Goal: Task Accomplishment & Management: Complete application form

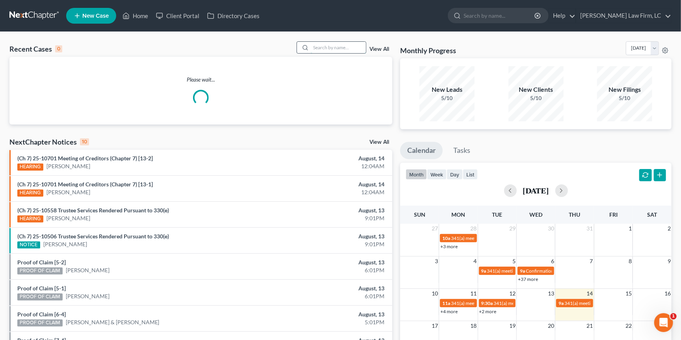
click at [358, 45] on input "search" at bounding box center [338, 47] width 55 height 11
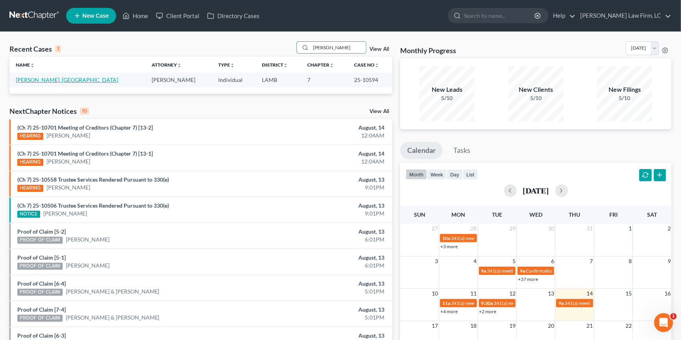
type input "tullier"
click at [29, 81] on link "[PERSON_NAME], [GEOGRAPHIC_DATA]" at bounding box center [67, 79] width 102 height 7
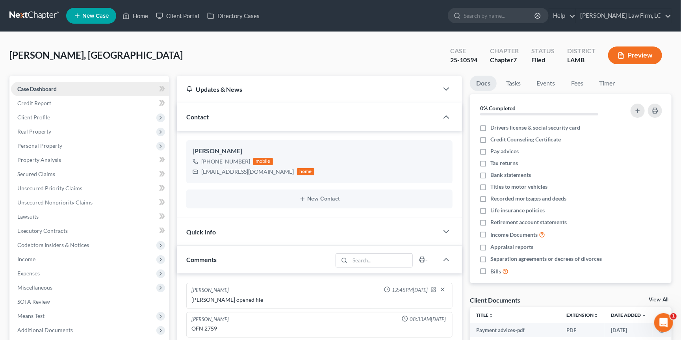
click at [29, 82] on link "Case Dashboard" at bounding box center [90, 89] width 158 height 14
click at [28, 82] on link "Case Dashboard" at bounding box center [90, 89] width 158 height 14
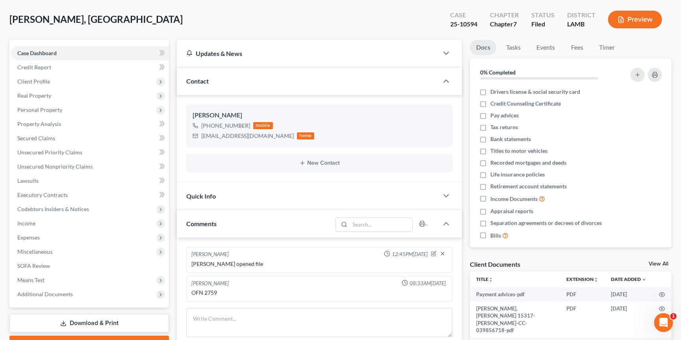
scroll to position [36, 0]
drag, startPoint x: 65, startPoint y: 285, endPoint x: 65, endPoint y: 289, distance: 4.3
click at [65, 290] on span "Additional Documents" at bounding box center [45, 293] width 56 height 7
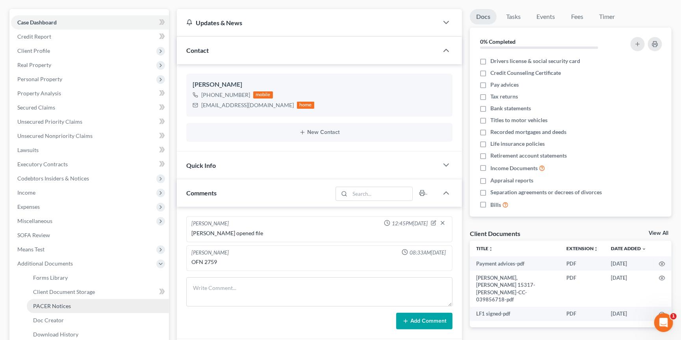
click at [67, 302] on span "PACER Notices" at bounding box center [52, 305] width 38 height 7
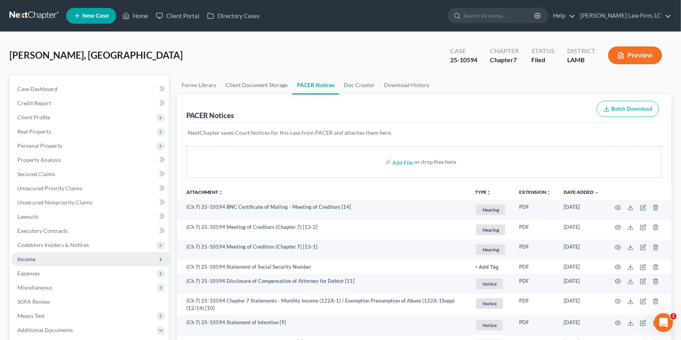
drag, startPoint x: 63, startPoint y: 252, endPoint x: 66, endPoint y: 256, distance: 4.9
click at [63, 252] on span "Income" at bounding box center [90, 259] width 158 height 14
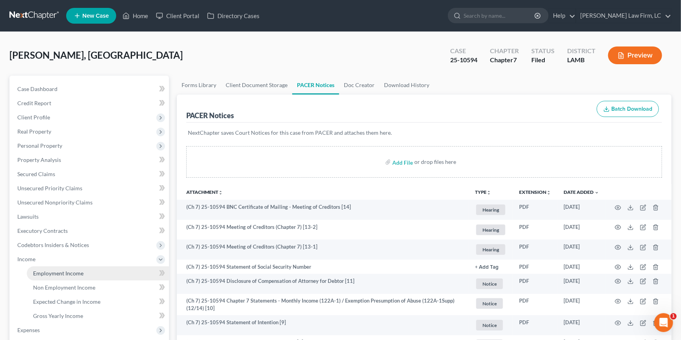
click at [70, 270] on span "Employment Income" at bounding box center [58, 273] width 50 height 7
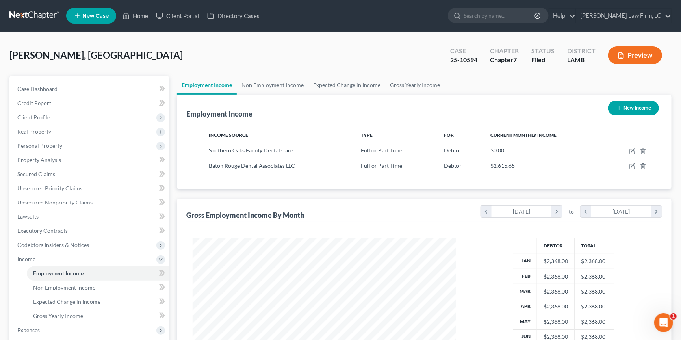
scroll to position [137, 279]
click at [279, 85] on link "Non Employment Income" at bounding box center [273, 85] width 72 height 19
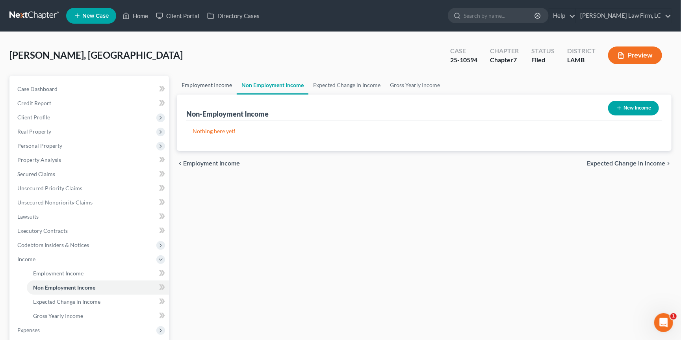
click at [219, 83] on link "Employment Income" at bounding box center [207, 85] width 60 height 19
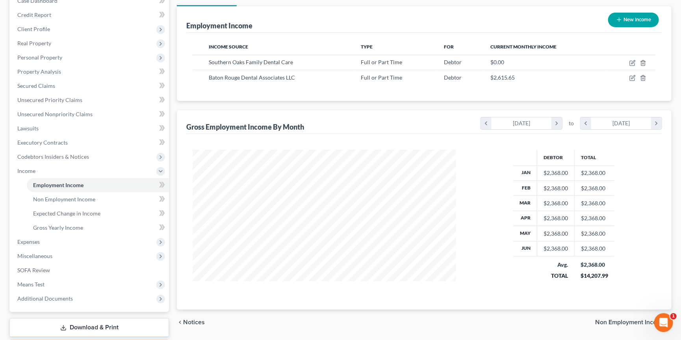
scroll to position [89, 0]
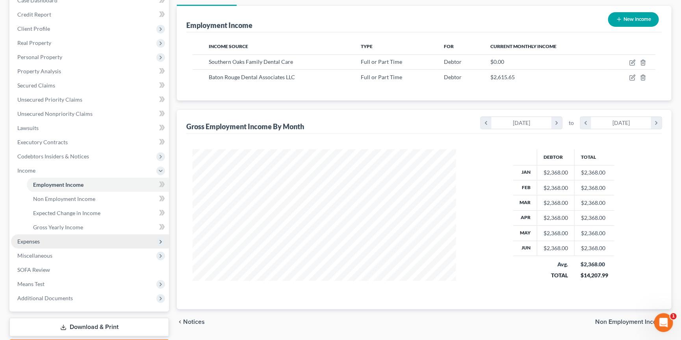
click at [103, 234] on span "Expenses" at bounding box center [90, 241] width 158 height 14
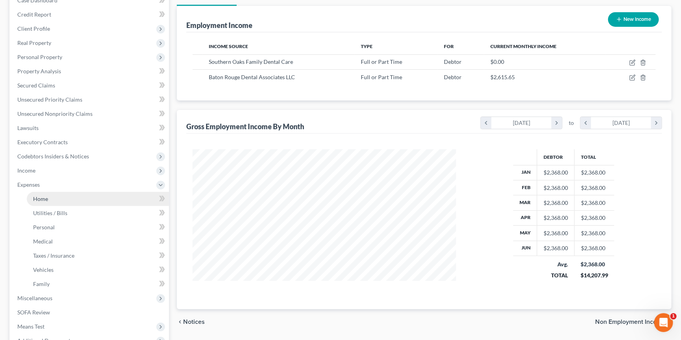
click at [103, 192] on link "Home" at bounding box center [98, 199] width 142 height 14
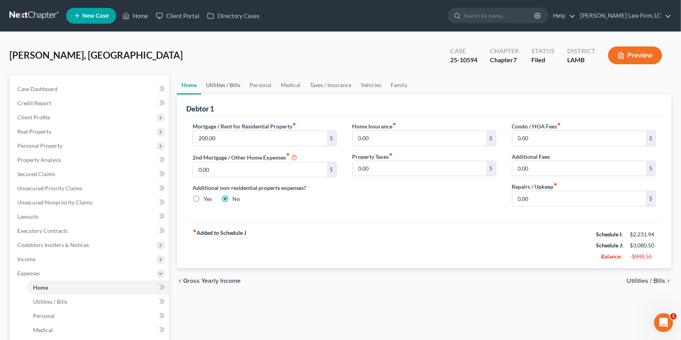
click at [227, 85] on link "Utilities / Bills" at bounding box center [223, 85] width 44 height 19
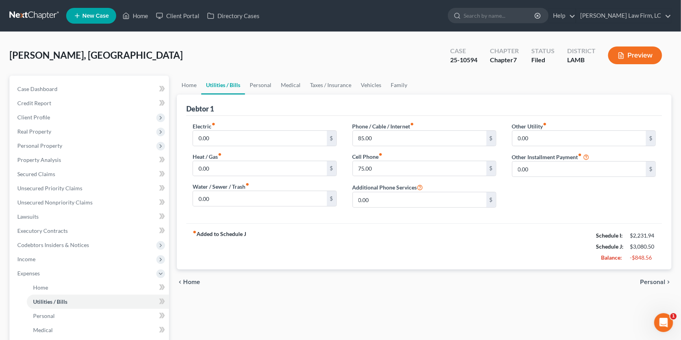
click at [227, 83] on link "Utilities / Bills" at bounding box center [223, 85] width 44 height 19
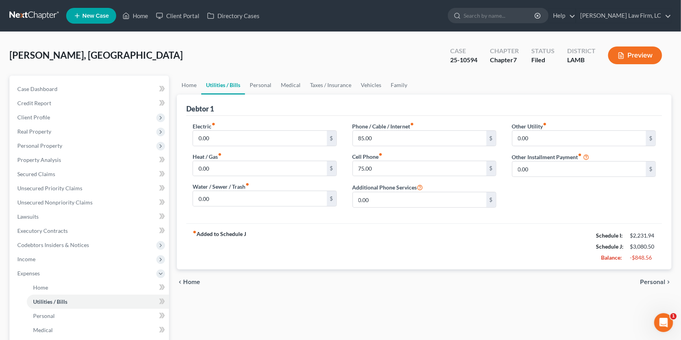
click at [227, 83] on link "Utilities / Bills" at bounding box center [223, 85] width 44 height 19
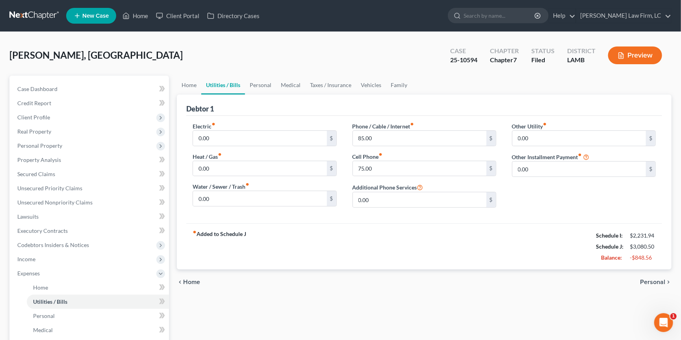
click at [227, 83] on link "Utilities / Bills" at bounding box center [223, 85] width 44 height 19
click at [71, 211] on link "Lawsuits" at bounding box center [90, 216] width 158 height 14
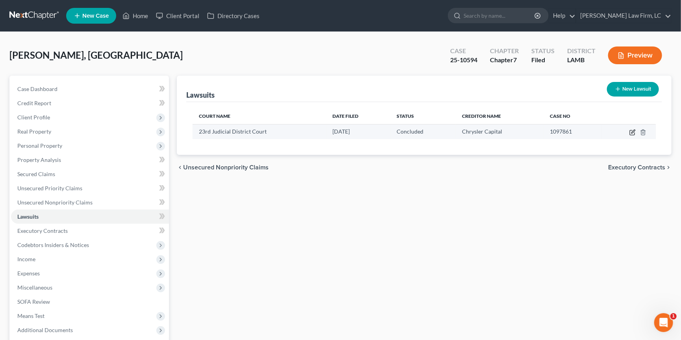
click at [629, 130] on icon "button" at bounding box center [632, 132] width 6 height 6
select select "19"
select select "2"
select select "0"
select select "45"
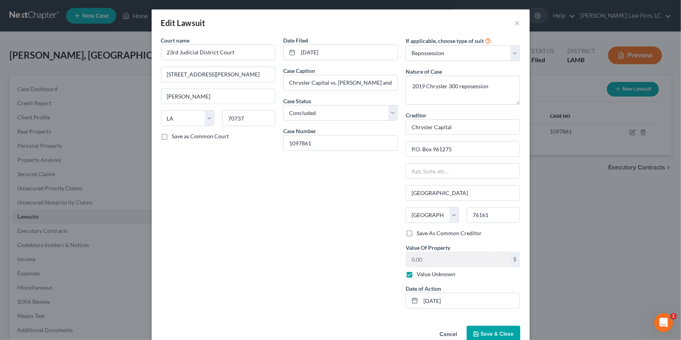
click at [518, 25] on button "×" at bounding box center [517, 22] width 6 height 9
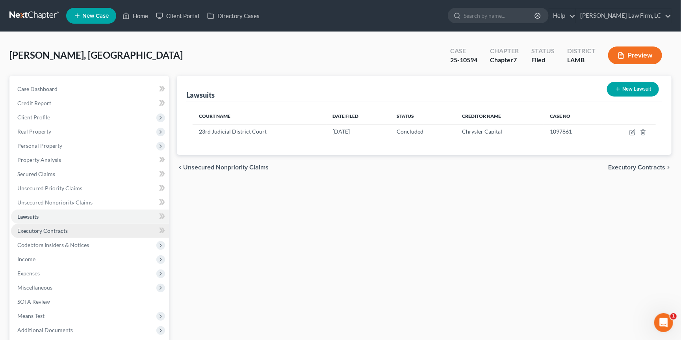
click at [70, 224] on link "Executory Contracts" at bounding box center [90, 231] width 158 height 14
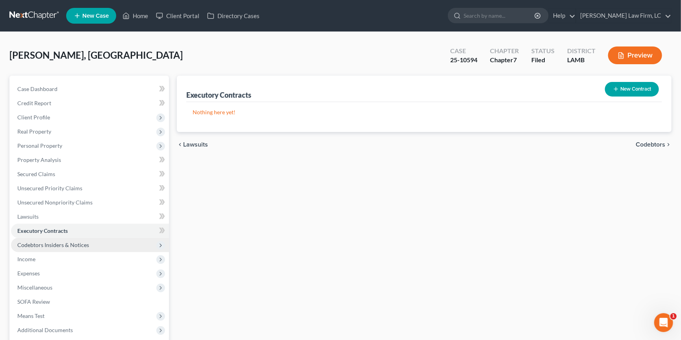
click at [78, 241] on span "Codebtors Insiders & Notices" at bounding box center [53, 244] width 72 height 7
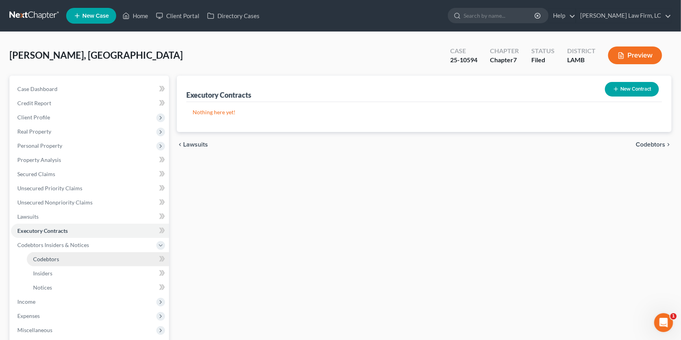
click at [75, 252] on link "Codebtors" at bounding box center [98, 259] width 142 height 14
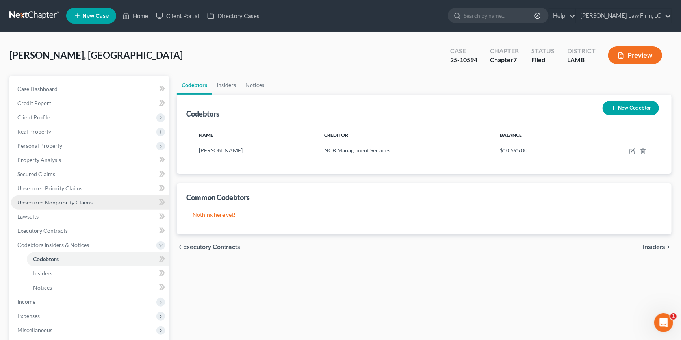
click at [63, 203] on link "Unsecured Nonpriority Claims" at bounding box center [90, 202] width 158 height 14
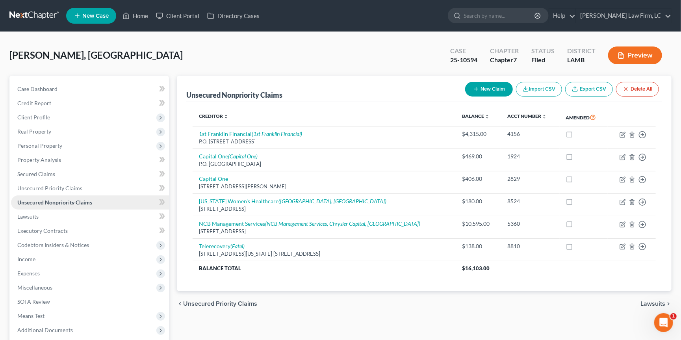
click at [65, 199] on span "Unsecured Nonpriority Claims" at bounding box center [54, 202] width 75 height 7
click at [86, 167] on link "Secured Claims" at bounding box center [90, 174] width 158 height 14
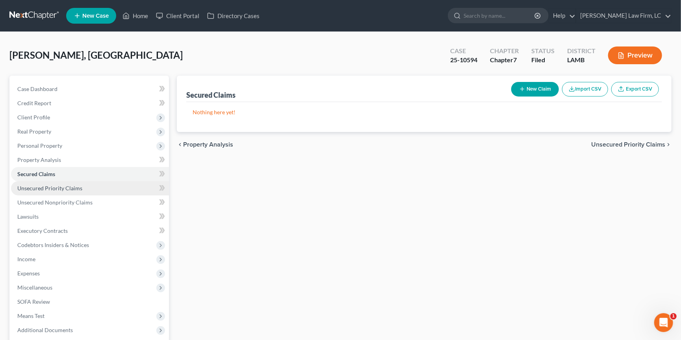
click at [85, 190] on link "Unsecured Priority Claims" at bounding box center [90, 188] width 158 height 14
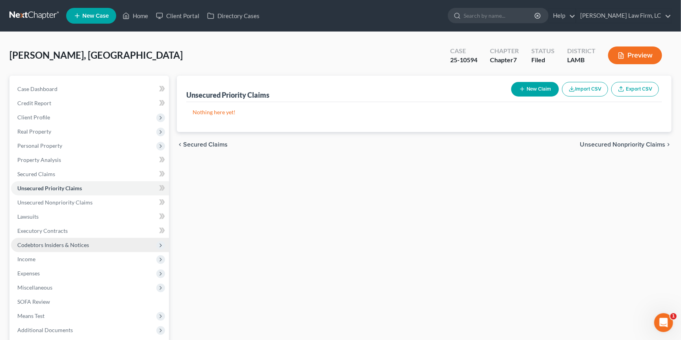
click at [72, 241] on span "Codebtors Insiders & Notices" at bounding box center [53, 244] width 72 height 7
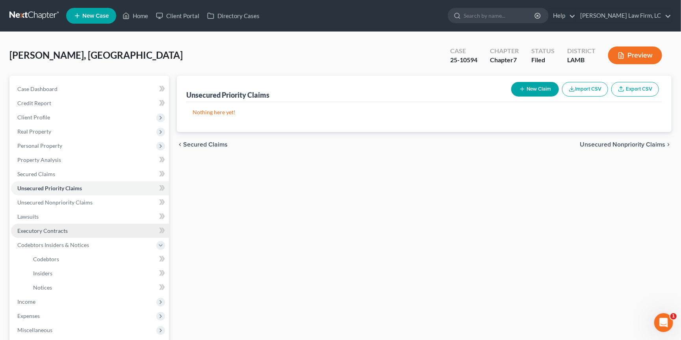
click at [69, 224] on link "Executory Contracts" at bounding box center [90, 231] width 158 height 14
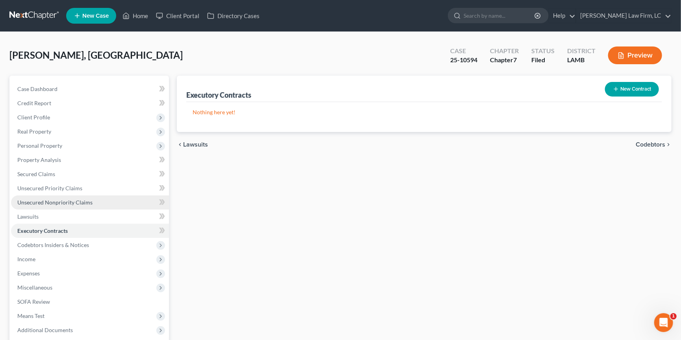
click at [80, 200] on span "Unsecured Nonpriority Claims" at bounding box center [54, 202] width 75 height 7
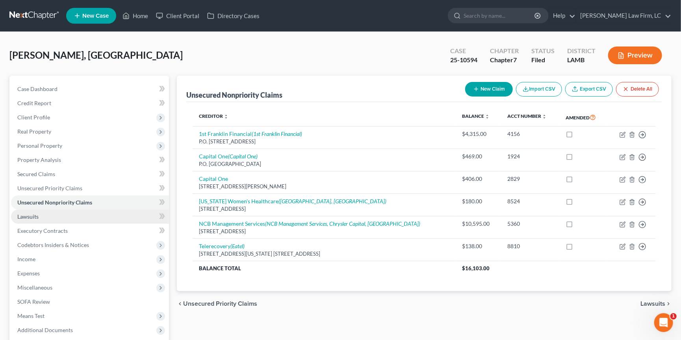
click at [53, 211] on link "Lawsuits" at bounding box center [90, 216] width 158 height 14
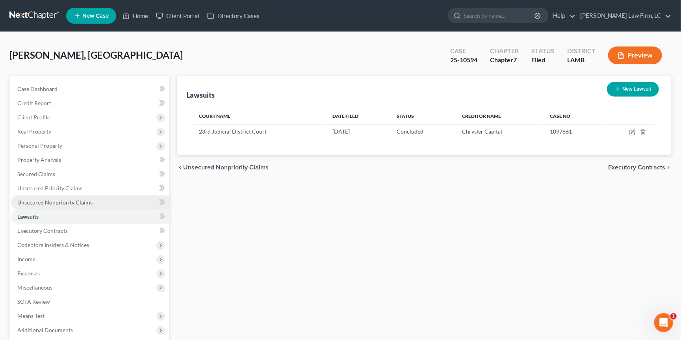
click at [54, 199] on span "Unsecured Nonpriority Claims" at bounding box center [54, 202] width 75 height 7
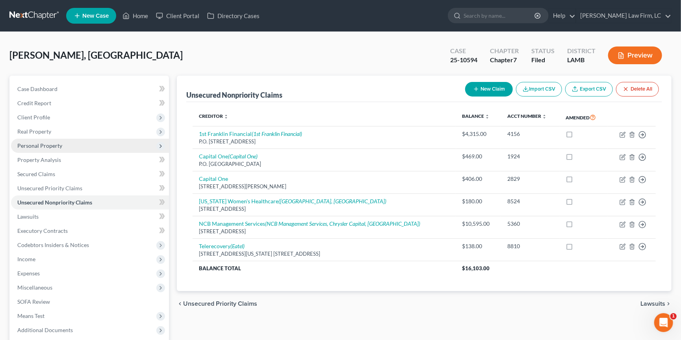
click at [90, 145] on span "Personal Property" at bounding box center [90, 146] width 158 height 14
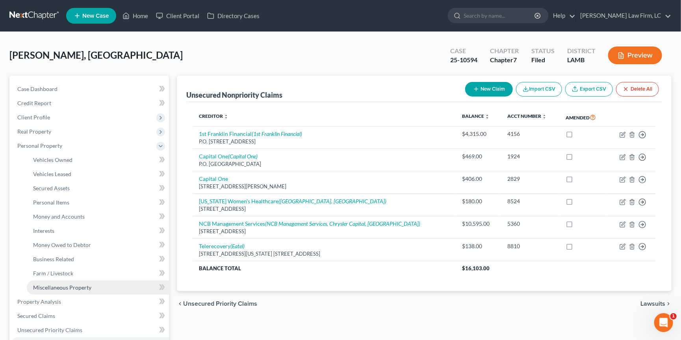
click at [90, 280] on link "Miscellaneous Property" at bounding box center [98, 287] width 142 height 14
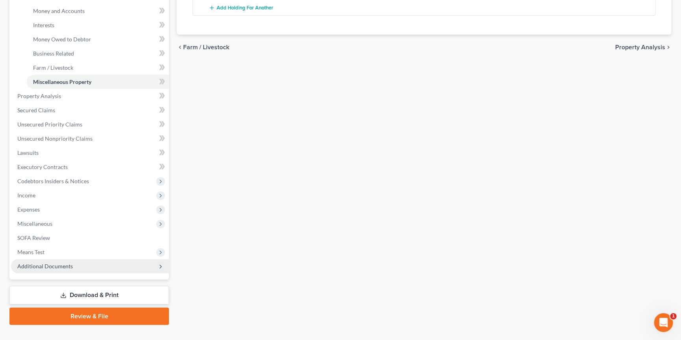
click at [65, 263] on span "Additional Documents" at bounding box center [45, 266] width 56 height 7
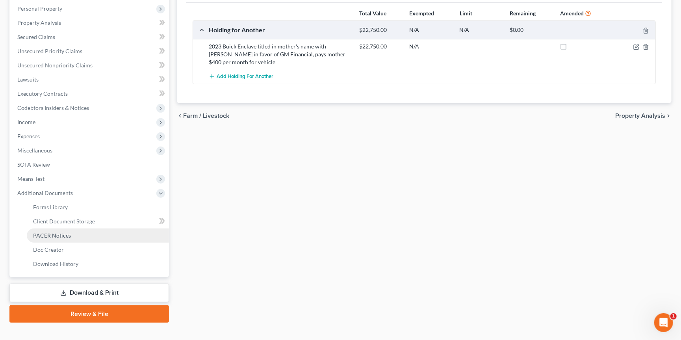
click at [68, 232] on span "PACER Notices" at bounding box center [52, 235] width 38 height 7
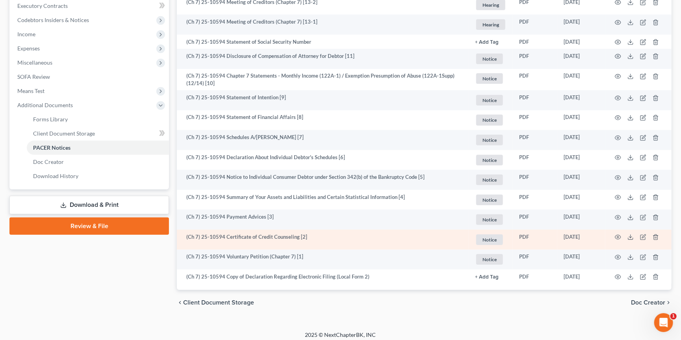
scroll to position [224, 0]
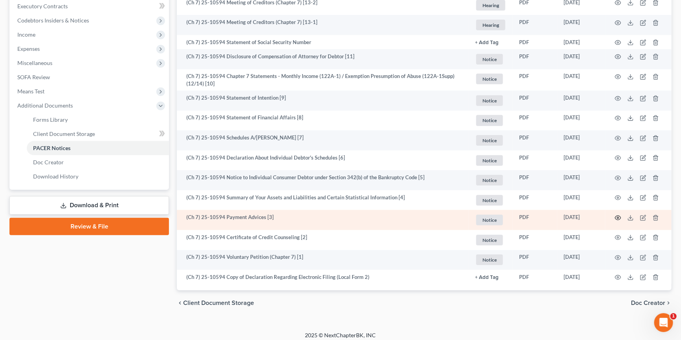
click at [615, 215] on icon "button" at bounding box center [618, 217] width 6 height 4
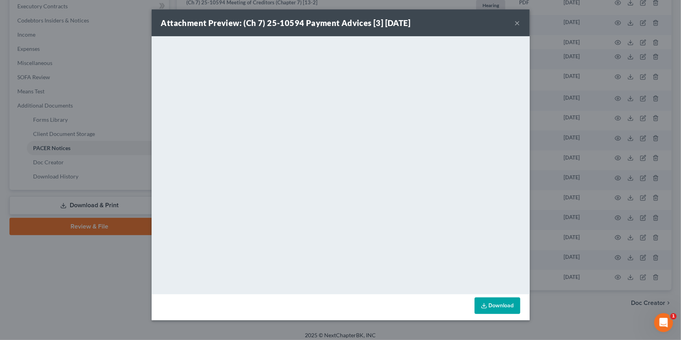
click at [562, 91] on div "Attachment Preview: (Ch 7) 25-10594 Payment Advices [3] 07/14/2025 × <object ng…" at bounding box center [340, 170] width 681 height 340
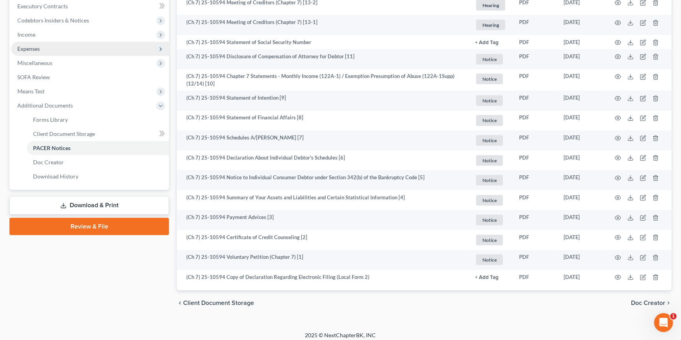
click at [101, 42] on span "Expenses" at bounding box center [90, 49] width 158 height 14
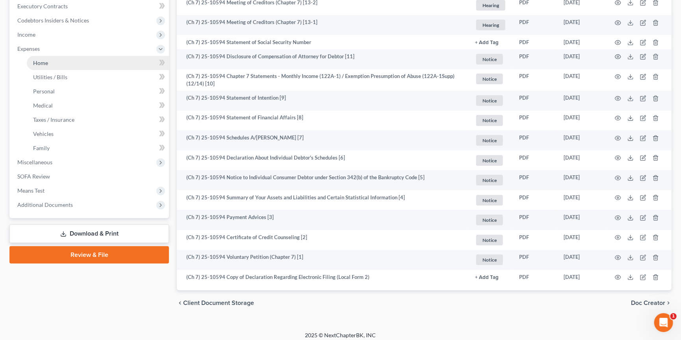
click at [101, 56] on link "Home" at bounding box center [98, 63] width 142 height 14
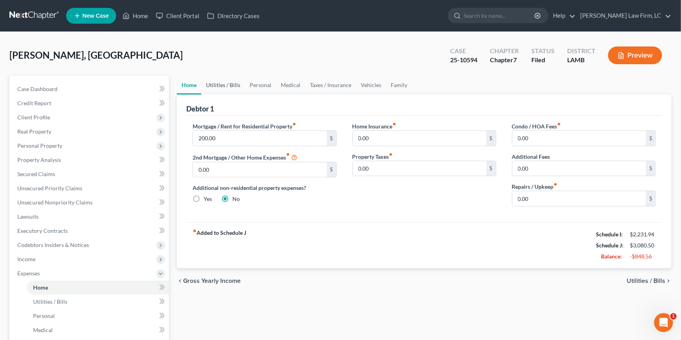
click at [224, 81] on link "Utilities / Bills" at bounding box center [223, 85] width 44 height 19
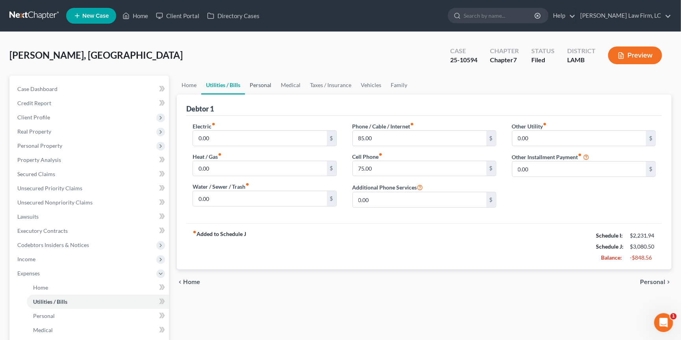
click at [263, 83] on link "Personal" at bounding box center [260, 85] width 31 height 19
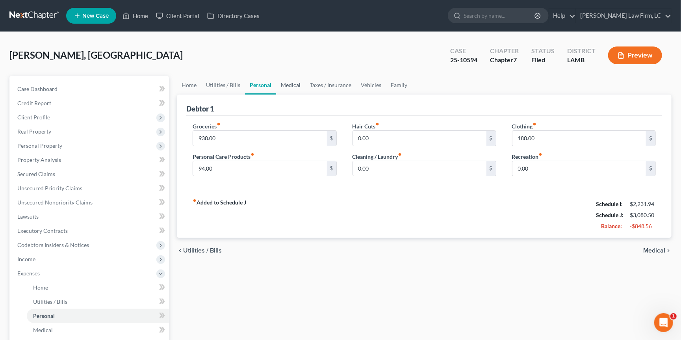
click at [292, 84] on link "Medical" at bounding box center [290, 85] width 29 height 19
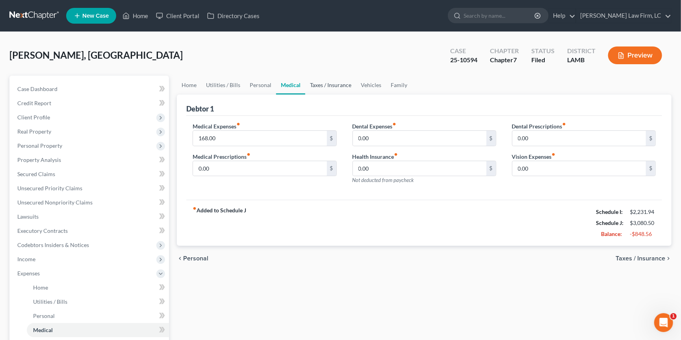
click at [338, 84] on link "Taxes / Insurance" at bounding box center [330, 85] width 51 height 19
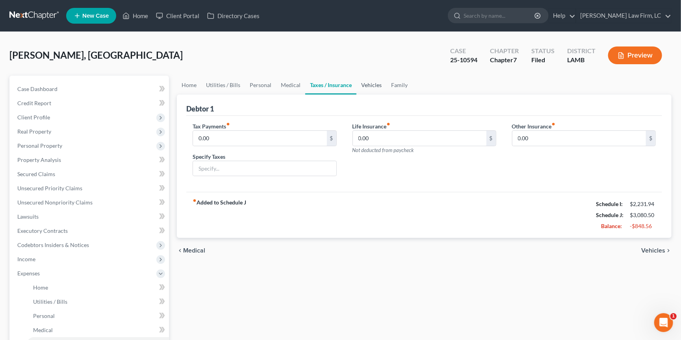
click at [373, 87] on link "Vehicles" at bounding box center [371, 85] width 30 height 19
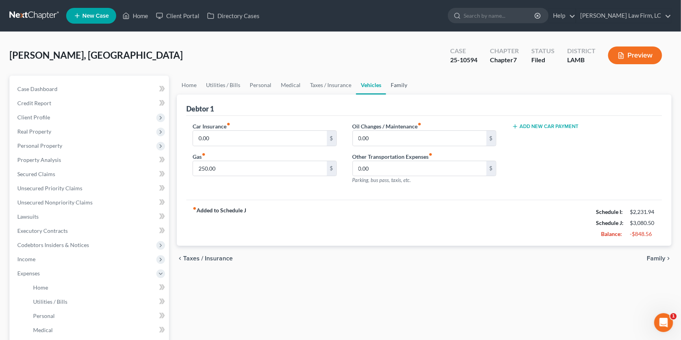
click at [398, 83] on link "Family" at bounding box center [399, 85] width 26 height 19
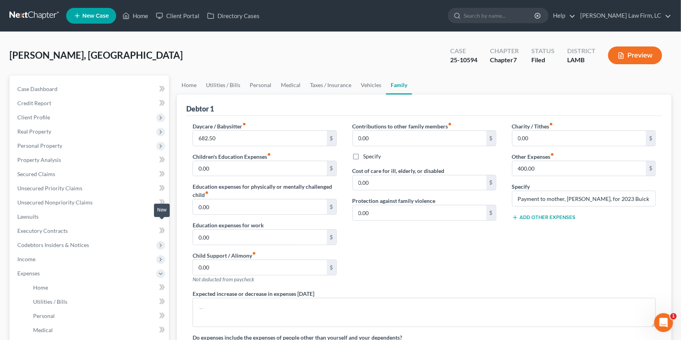
scroll to position [17, 0]
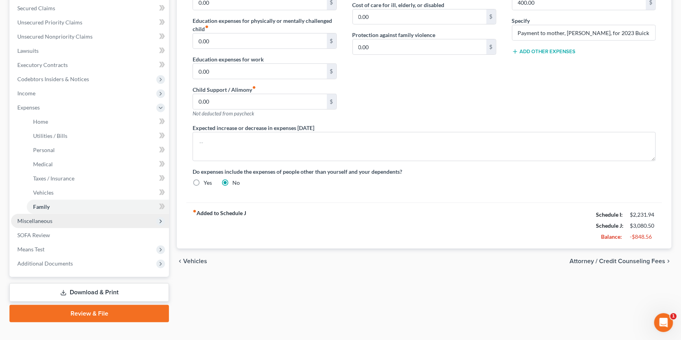
scroll to position [165, 0]
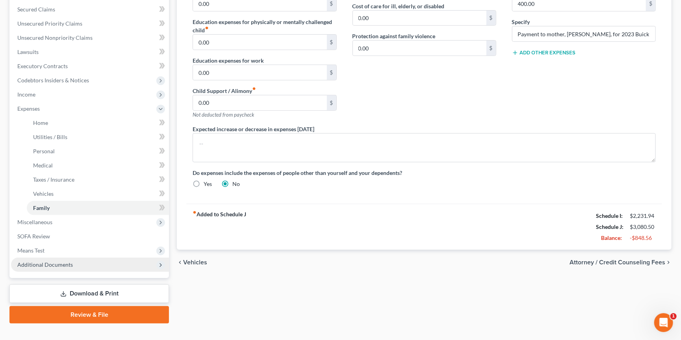
click at [116, 257] on span "Additional Documents" at bounding box center [90, 264] width 158 height 14
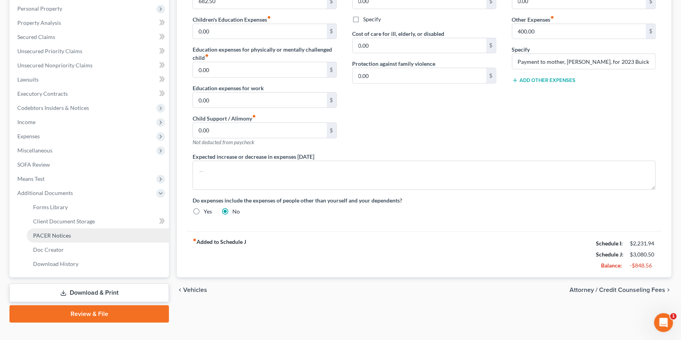
click at [104, 228] on link "PACER Notices" at bounding box center [98, 235] width 142 height 14
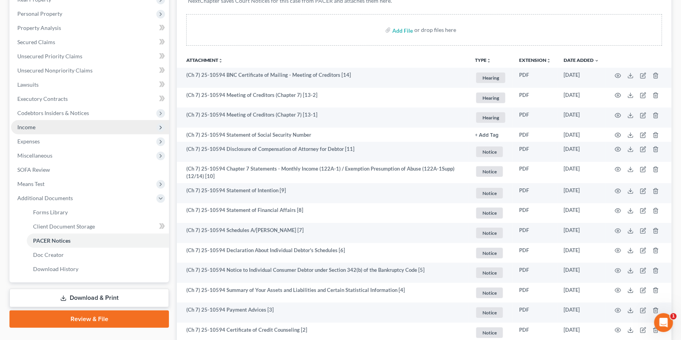
scroll to position [224, 0]
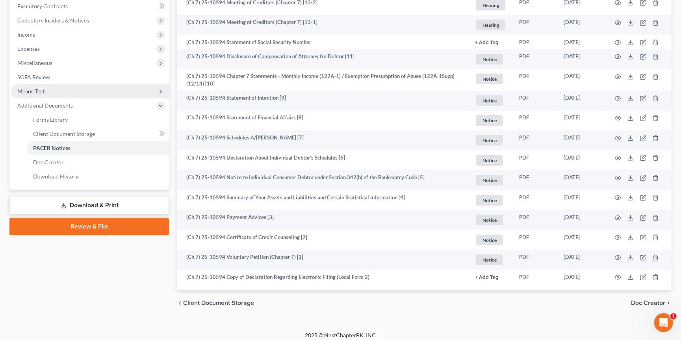
click at [74, 89] on span "Means Test" at bounding box center [90, 91] width 158 height 14
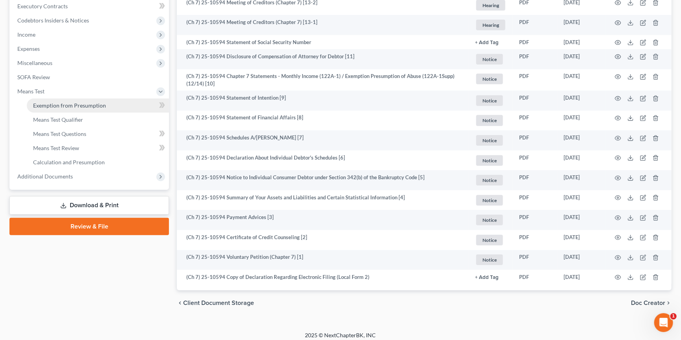
click at [106, 98] on link "Exemption from Presumption" at bounding box center [98, 105] width 142 height 14
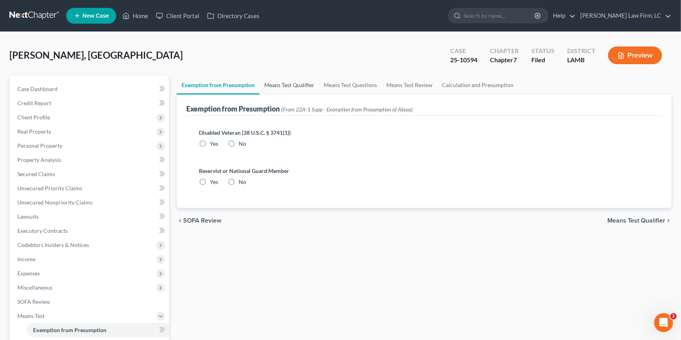
click at [284, 85] on link "Means Test Qualifier" at bounding box center [288, 85] width 59 height 19
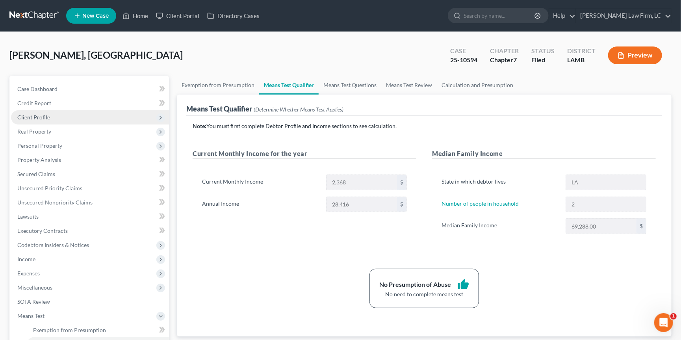
click at [86, 117] on span "Client Profile" at bounding box center [90, 117] width 158 height 14
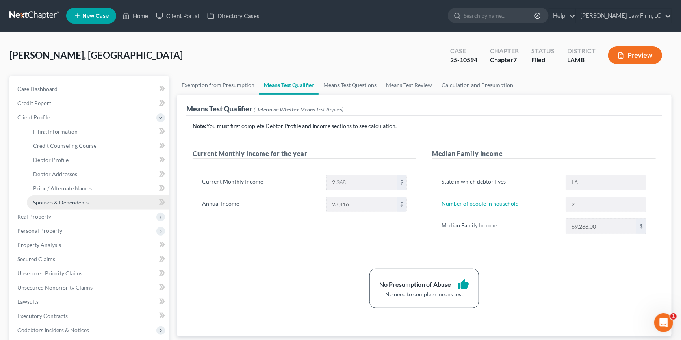
click at [107, 195] on link "Spouses & Dependents" at bounding box center [98, 202] width 142 height 14
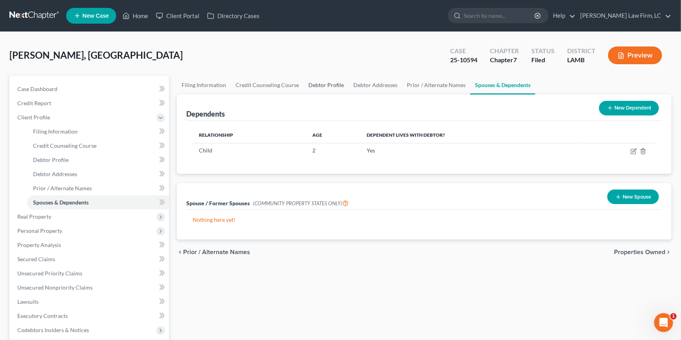
click at [322, 81] on link "Debtor Profile" at bounding box center [325, 85] width 45 height 19
select select "0"
select select "1"
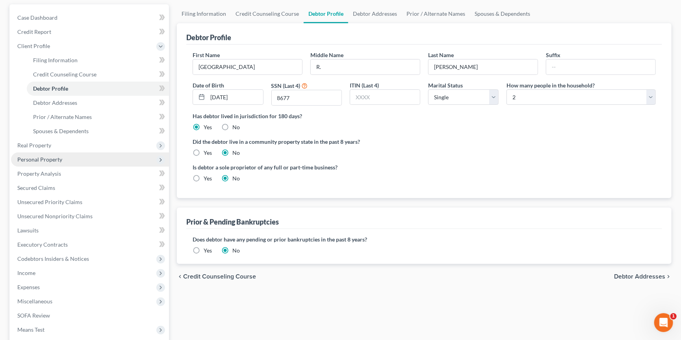
scroll to position [72, 0]
click at [90, 155] on span "Personal Property" at bounding box center [90, 159] width 158 height 14
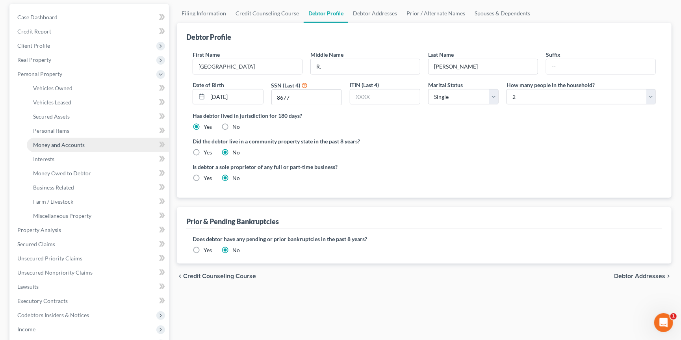
click at [96, 142] on link "Money and Accounts" at bounding box center [98, 145] width 142 height 14
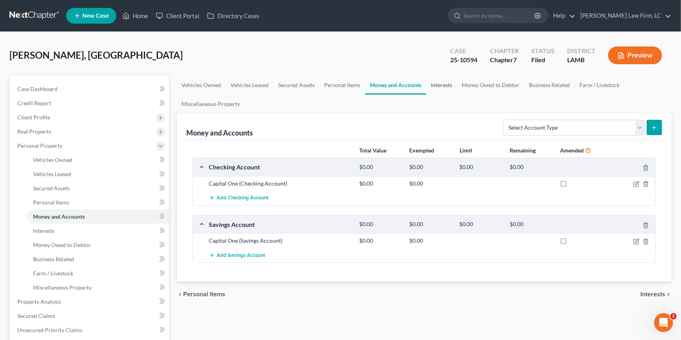
click at [440, 81] on link "Interests" at bounding box center [441, 85] width 31 height 19
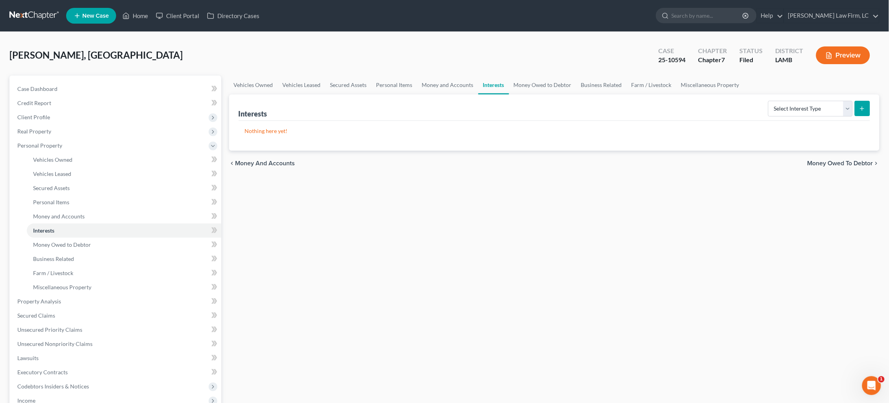
click at [39, 13] on link at bounding box center [34, 16] width 50 height 14
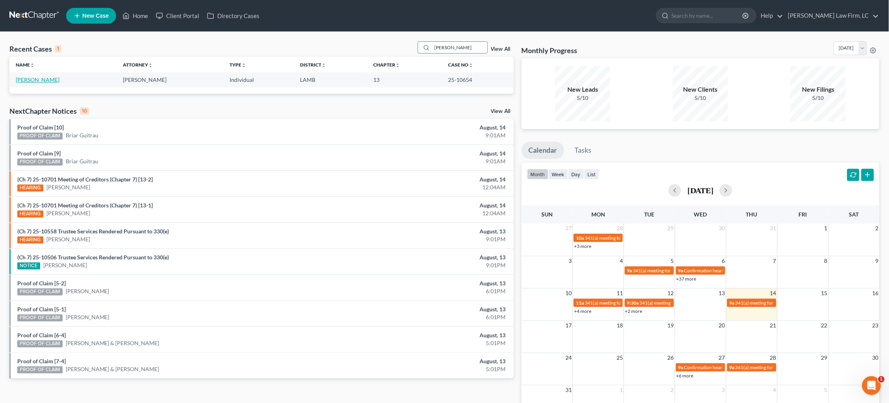
type input "[PERSON_NAME]"
click at [30, 81] on link "[PERSON_NAME]" at bounding box center [38, 79] width 44 height 7
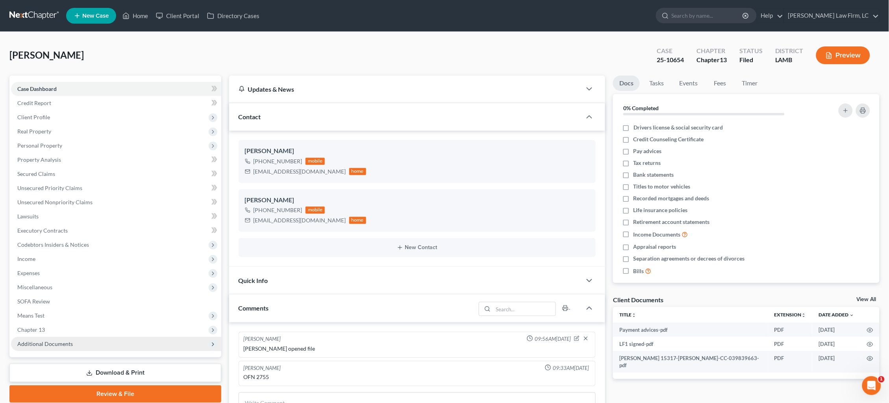
click at [55, 340] on span "Additional Documents" at bounding box center [45, 343] width 56 height 7
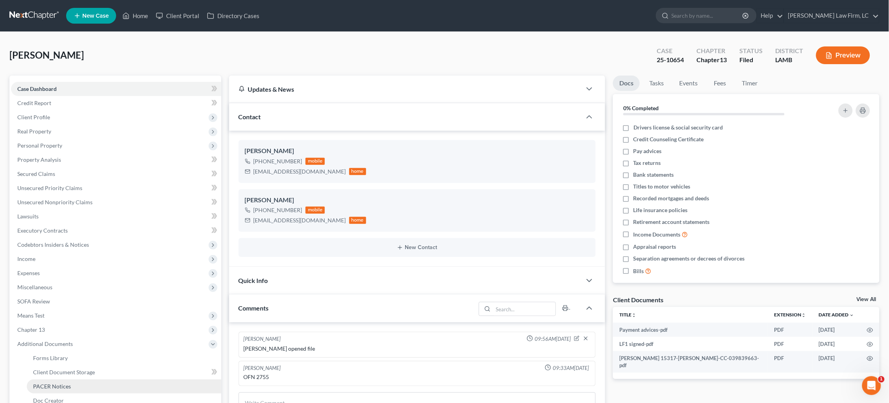
click at [61, 383] on span "PACER Notices" at bounding box center [52, 386] width 38 height 7
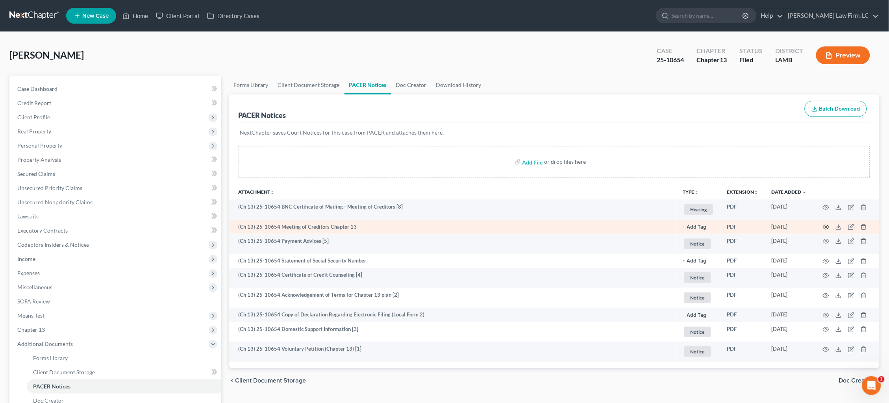
click at [825, 226] on icon "button" at bounding box center [826, 227] width 6 height 6
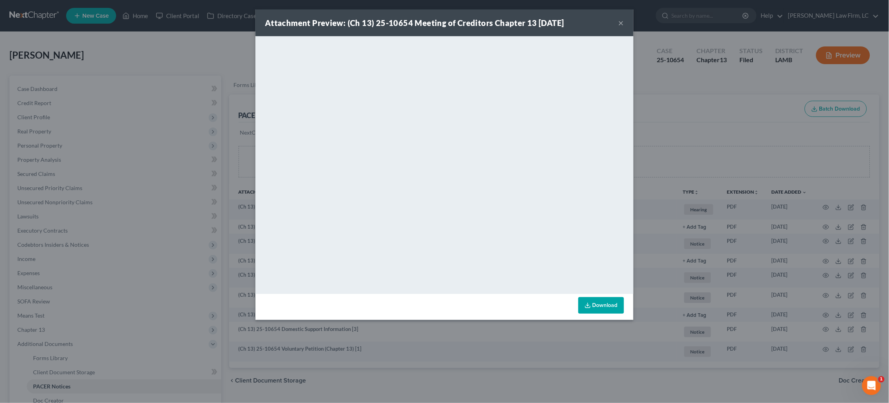
drag, startPoint x: 742, startPoint y: 106, endPoint x: 714, endPoint y: 101, distance: 28.3
click at [741, 105] on div "Attachment Preview: (Ch 13) 25-10654 Meeting of Creditors Chapter 13 08/07/2025…" at bounding box center [444, 201] width 889 height 403
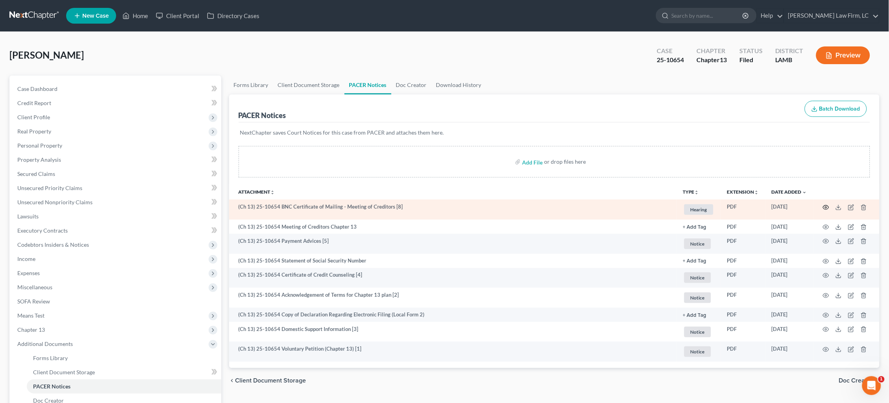
click at [826, 207] on circle "button" at bounding box center [826, 208] width 2 height 2
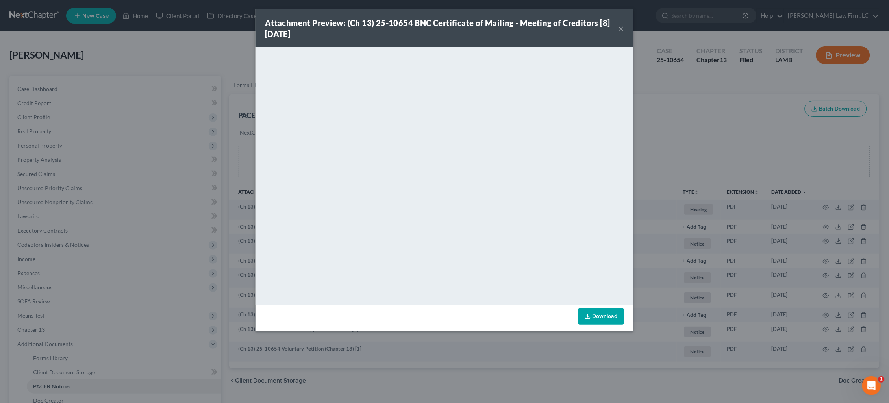
click at [622, 28] on button "×" at bounding box center [621, 28] width 6 height 9
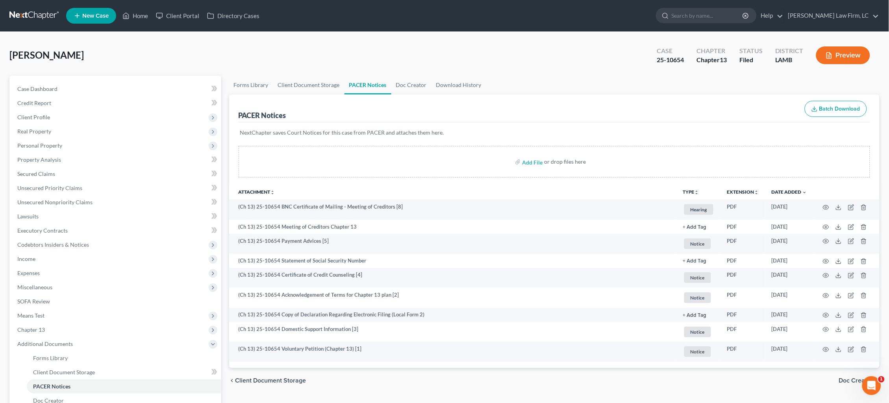
click at [28, 19] on link at bounding box center [34, 16] width 50 height 14
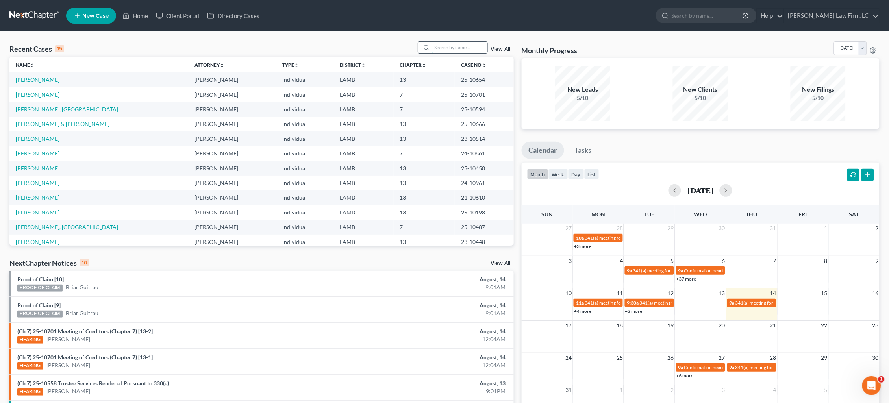
click at [481, 47] on input "search" at bounding box center [459, 47] width 55 height 11
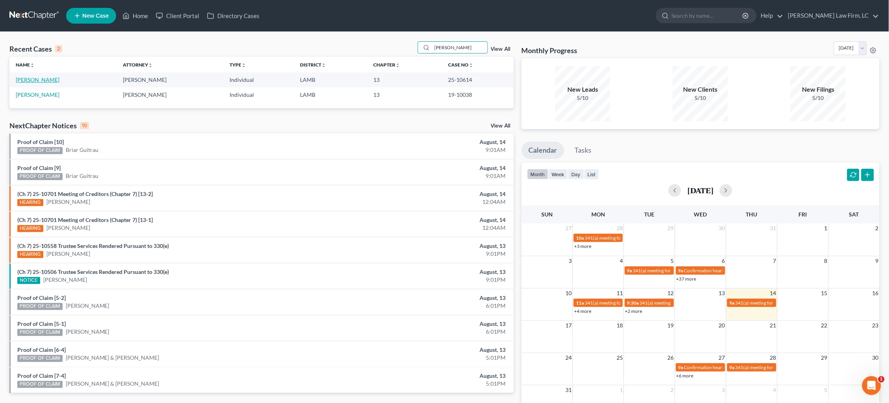
type input "brewer"
click at [35, 80] on link "Brewer, Goldie" at bounding box center [38, 79] width 44 height 7
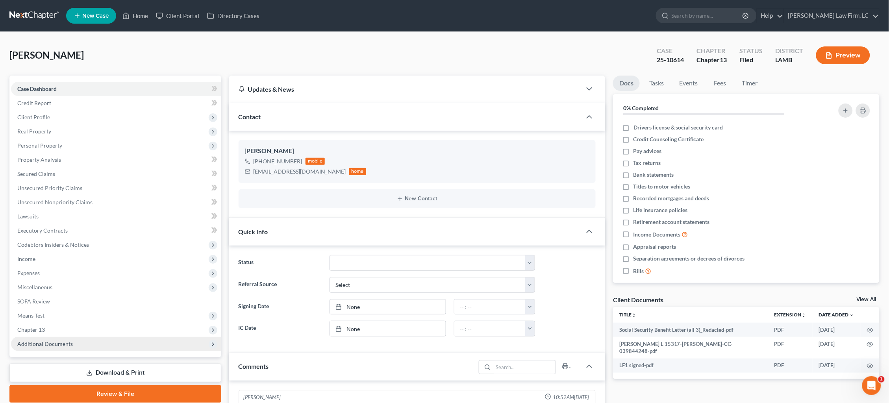
click at [64, 340] on span "Additional Documents" at bounding box center [45, 343] width 56 height 7
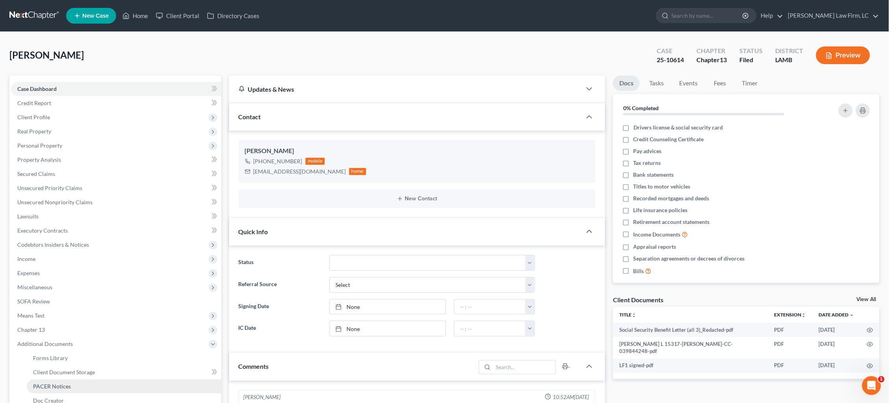
click at [63, 383] on span "PACER Notices" at bounding box center [52, 386] width 38 height 7
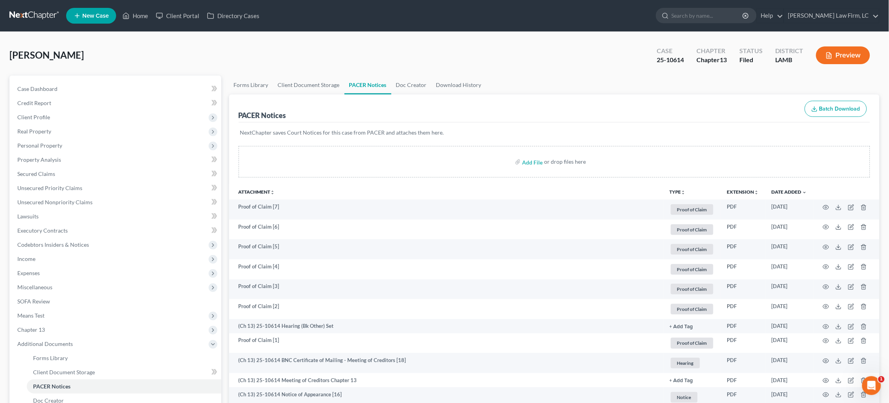
click at [24, 15] on link at bounding box center [34, 16] width 50 height 14
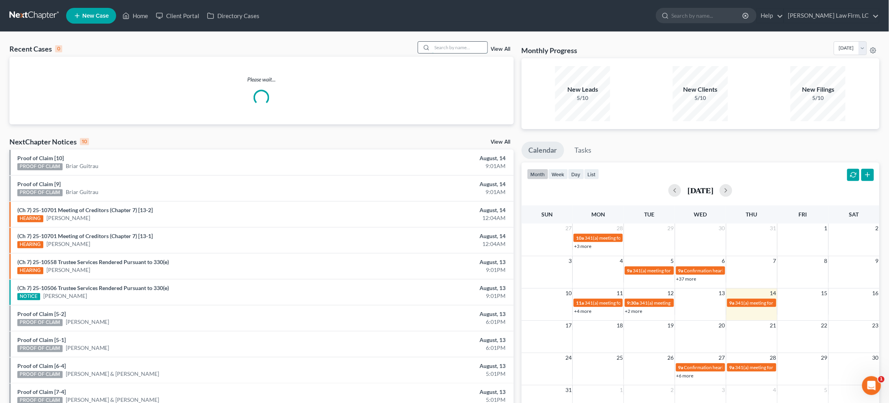
click at [456, 46] on input "search" at bounding box center [459, 47] width 55 height 11
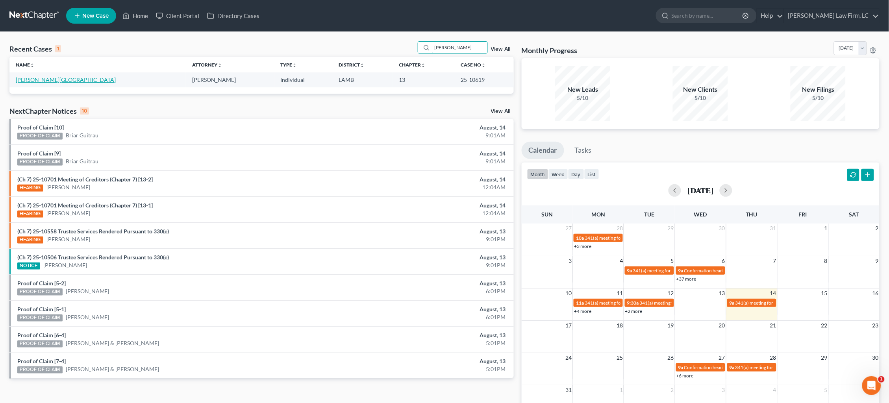
type input "skidmore"
click at [35, 81] on link "Skidmore, Kiola" at bounding box center [66, 79] width 100 height 7
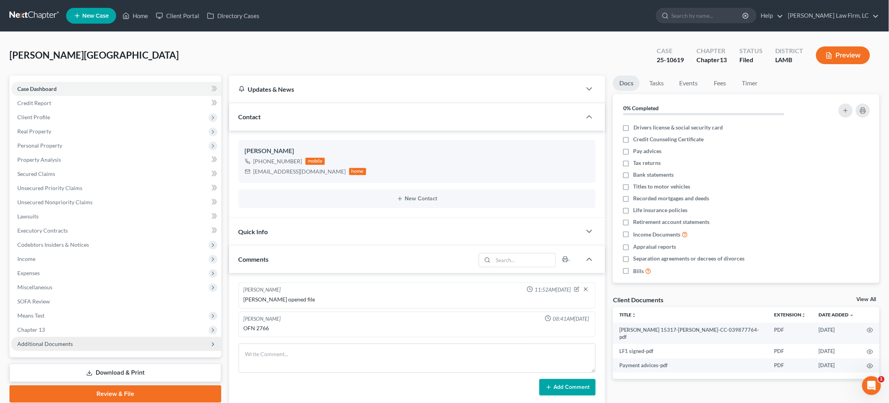
click at [69, 339] on span "Additional Documents" at bounding box center [116, 344] width 210 height 14
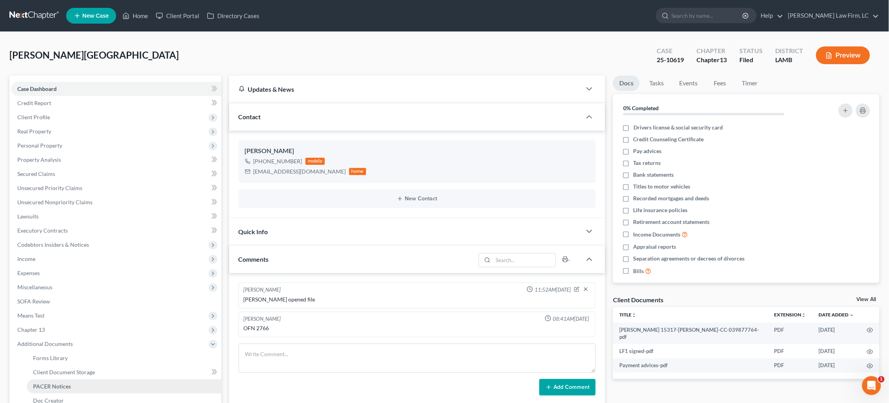
click at [54, 383] on span "PACER Notices" at bounding box center [52, 386] width 38 height 7
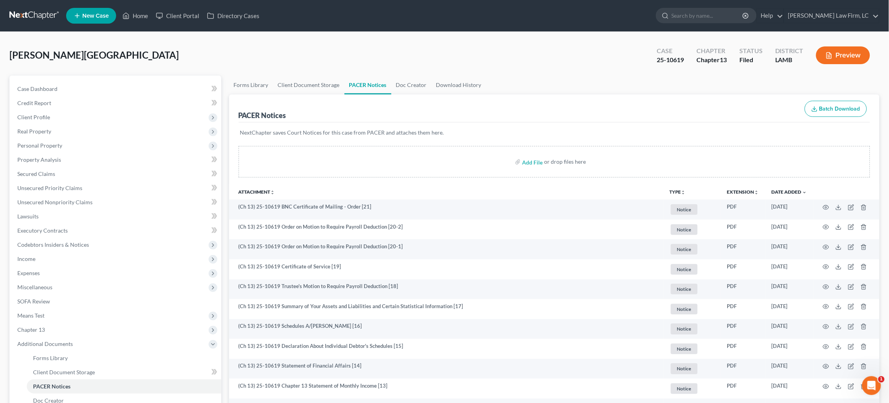
click at [21, 17] on link at bounding box center [34, 16] width 50 height 14
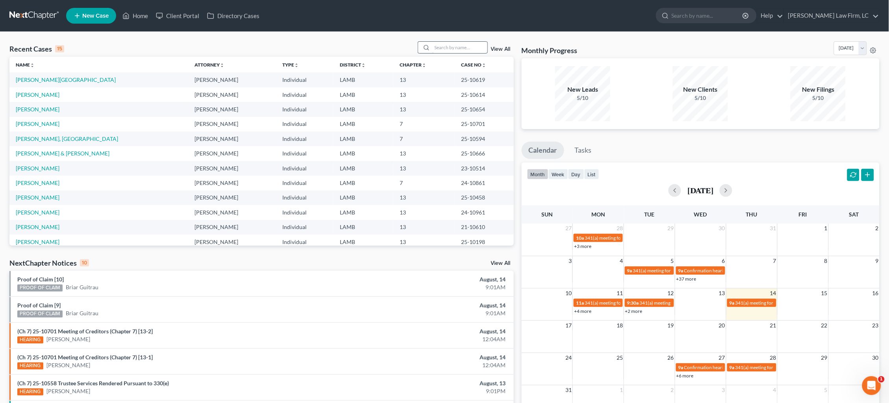
click at [465, 48] on input "search" at bounding box center [459, 47] width 55 height 11
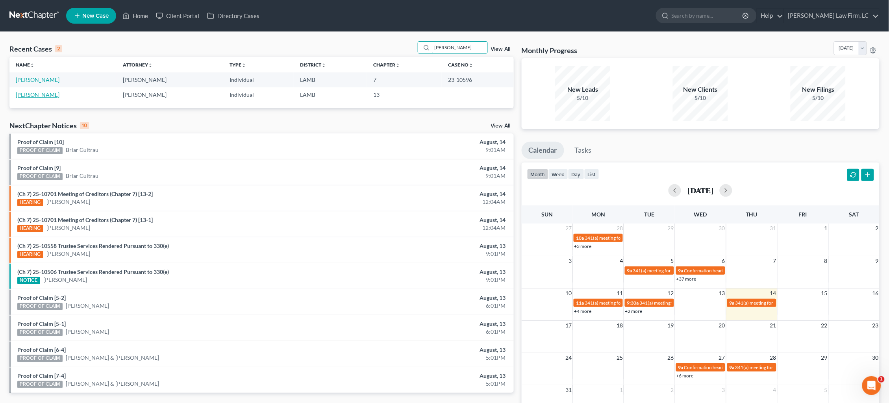
type input "banford"
click at [33, 93] on link "[PERSON_NAME]" at bounding box center [38, 94] width 44 height 7
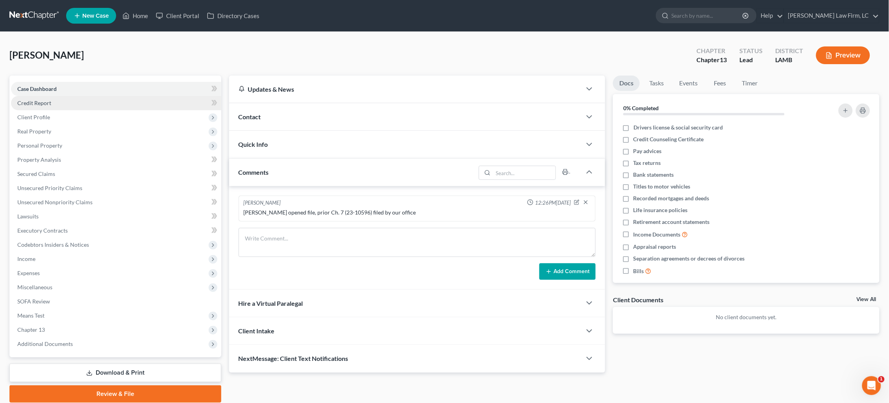
click at [47, 103] on span "Credit Report" at bounding box center [34, 103] width 34 height 7
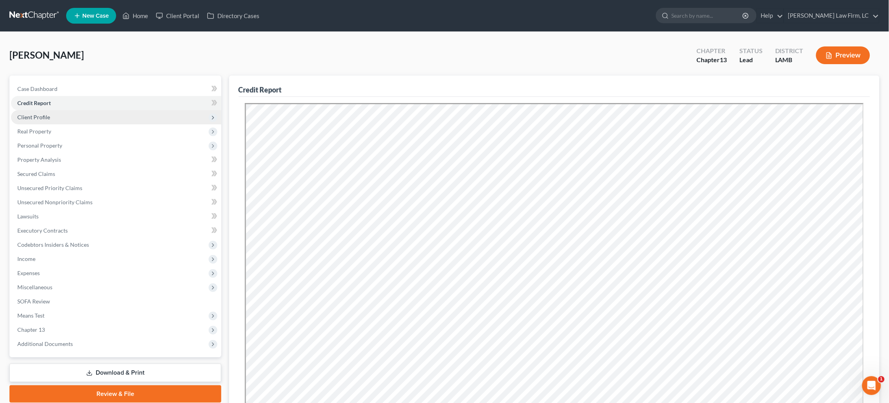
click at [49, 118] on span "Client Profile" at bounding box center [116, 117] width 210 height 14
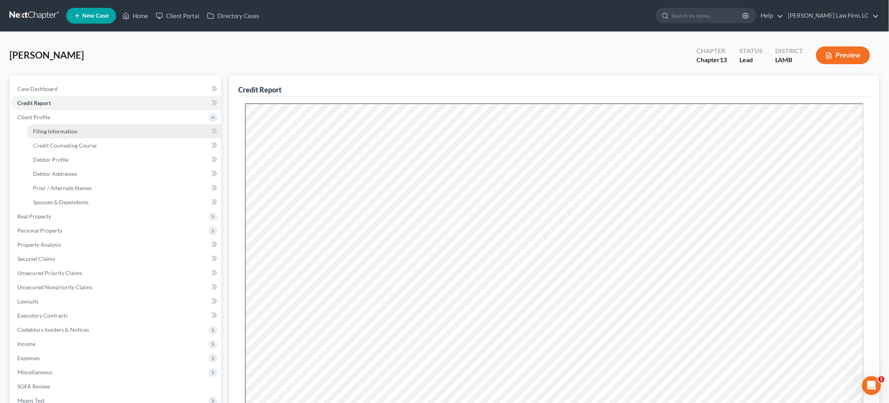
click at [51, 128] on span "Filing Information" at bounding box center [55, 131] width 44 height 7
select select "1"
select select "0"
select select "3"
select select "19"
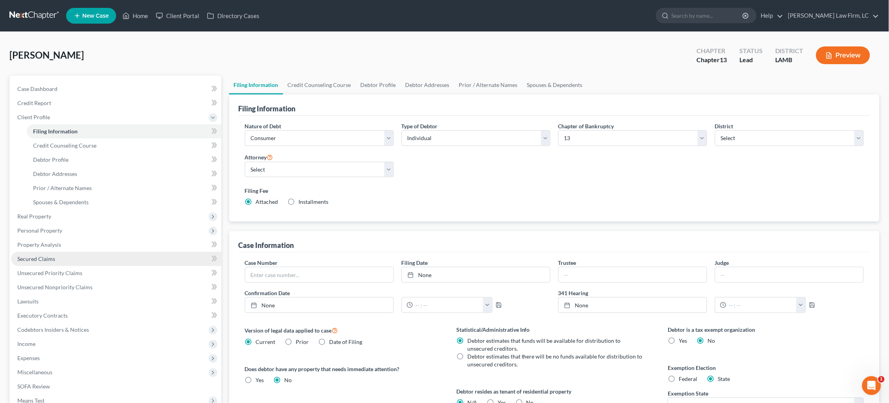
click at [59, 254] on link "Secured Claims" at bounding box center [116, 259] width 210 height 14
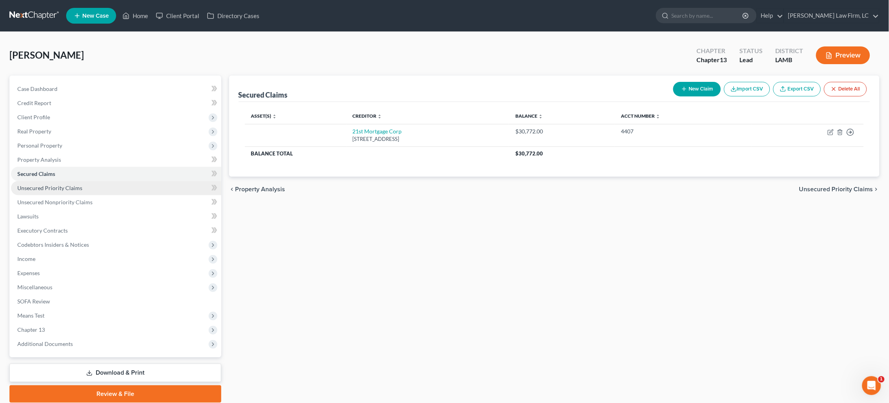
click at [154, 185] on link "Unsecured Priority Claims" at bounding box center [116, 188] width 210 height 14
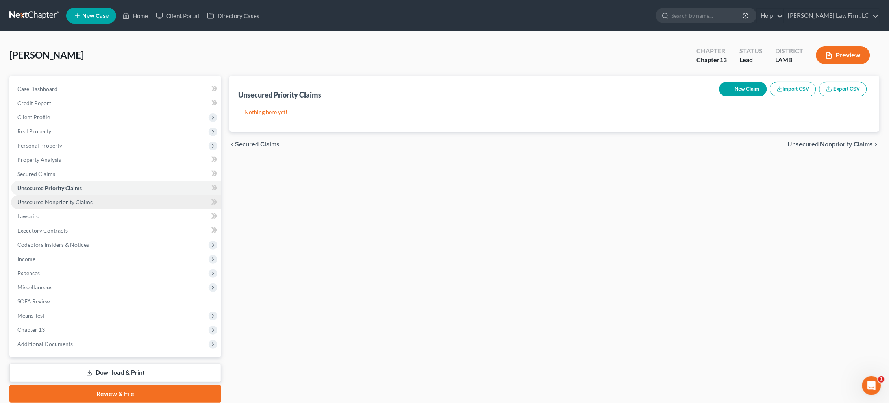
click at [153, 204] on link "Unsecured Nonpriority Claims" at bounding box center [116, 202] width 210 height 14
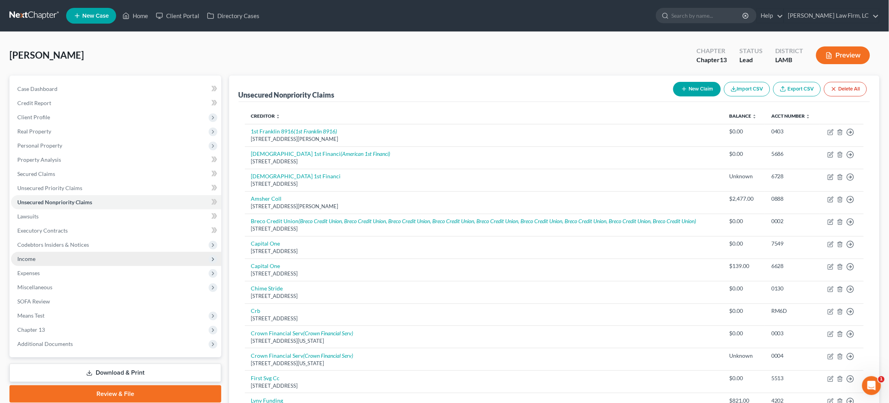
click at [98, 252] on span "Income" at bounding box center [116, 259] width 210 height 14
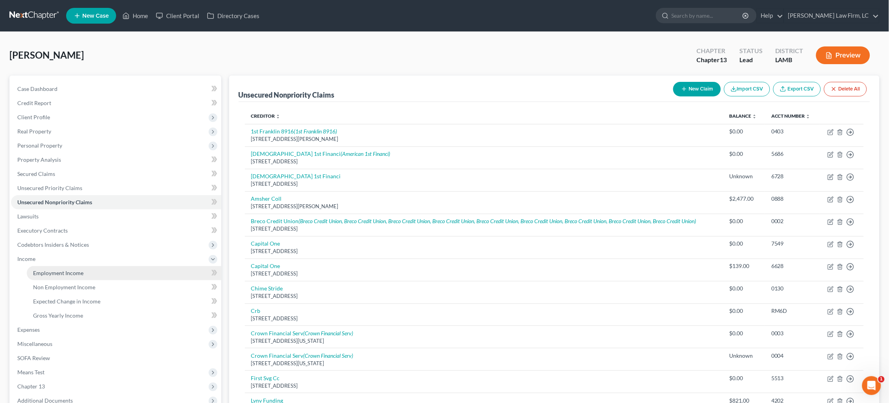
click at [97, 266] on link "Employment Income" at bounding box center [124, 273] width 194 height 14
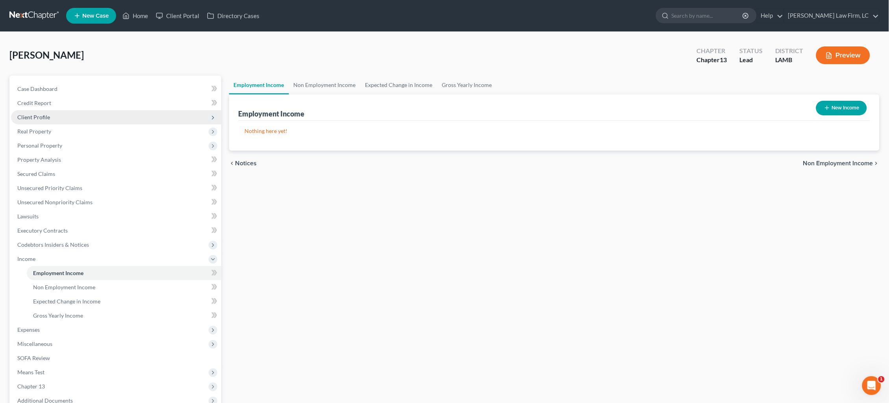
click at [83, 117] on span "Client Profile" at bounding box center [116, 117] width 210 height 14
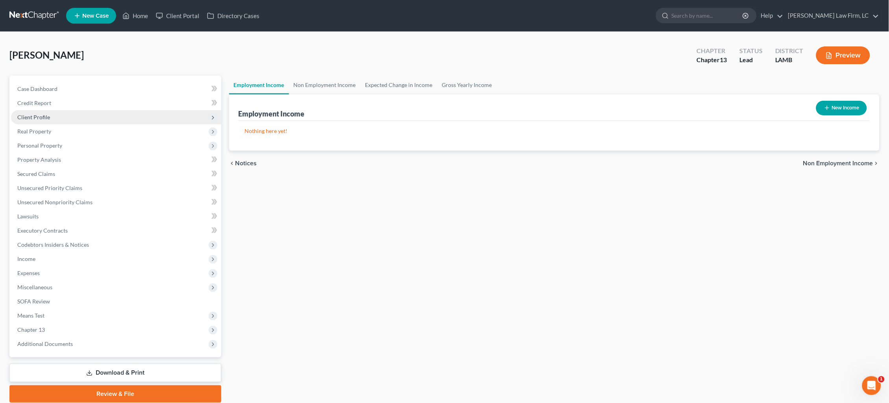
click at [85, 120] on span "Client Profile" at bounding box center [116, 117] width 210 height 14
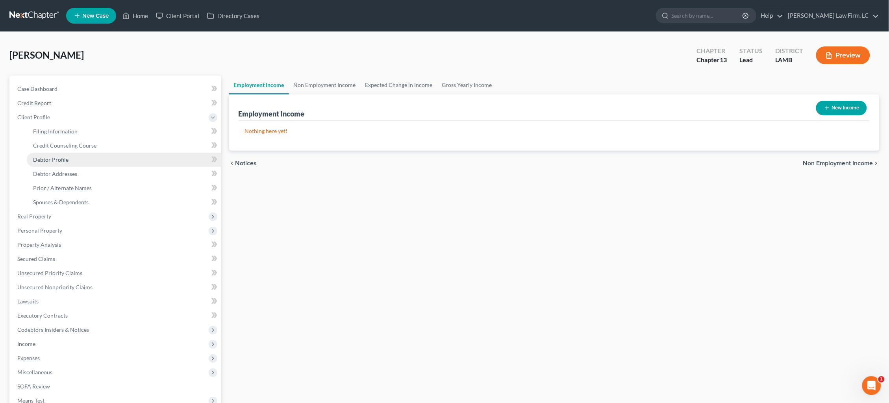
click at [88, 156] on link "Debtor Profile" at bounding box center [124, 160] width 194 height 14
select select "0"
select select "2"
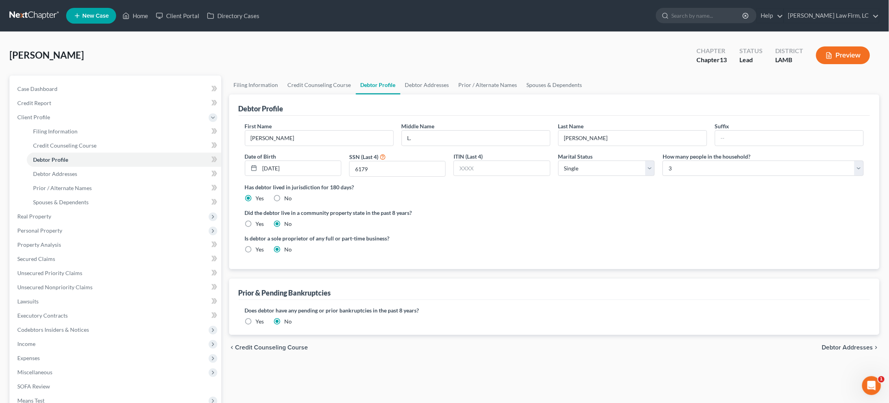
click at [256, 319] on label "Yes" at bounding box center [260, 322] width 8 height 8
click at [259, 319] on input "Yes" at bounding box center [261, 320] width 5 height 5
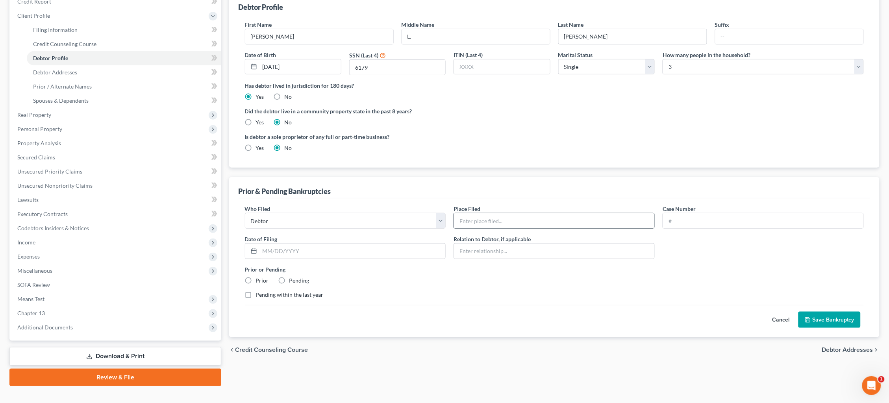
scroll to position [101, 0]
click at [526, 222] on input "text" at bounding box center [554, 221] width 200 height 15
type input "Middle District of Louisiana"
type input "23-10596"
click at [355, 244] on input "text" at bounding box center [353, 251] width 186 height 15
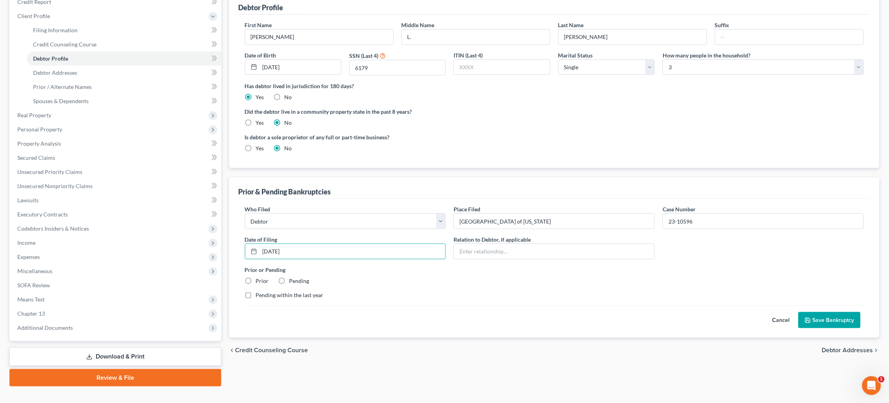
type input "[DATE]"
click at [256, 277] on label "Prior" at bounding box center [262, 281] width 13 height 8
click at [259, 277] on input "Prior" at bounding box center [261, 279] width 5 height 5
radio input "true"
click at [830, 316] on button "Save Bankruptcy" at bounding box center [829, 320] width 62 height 17
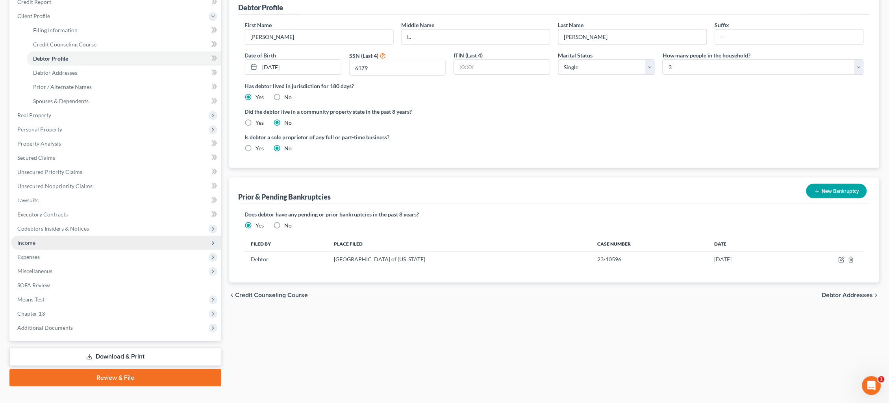
click at [96, 236] on span "Income" at bounding box center [116, 243] width 210 height 14
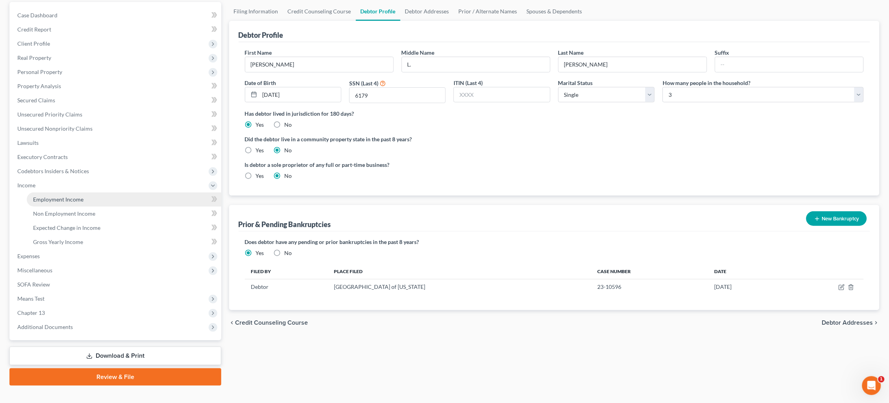
click at [118, 198] on link "Employment Income" at bounding box center [124, 199] width 194 height 14
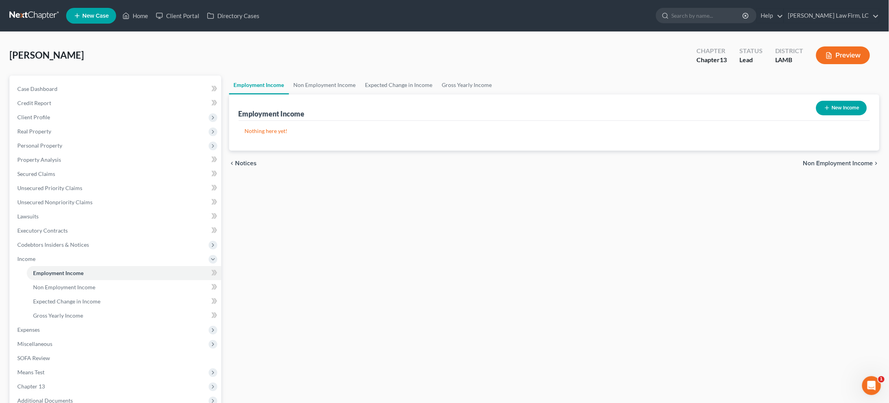
click at [848, 111] on button "New Income" at bounding box center [841, 108] width 51 height 15
select select "0"
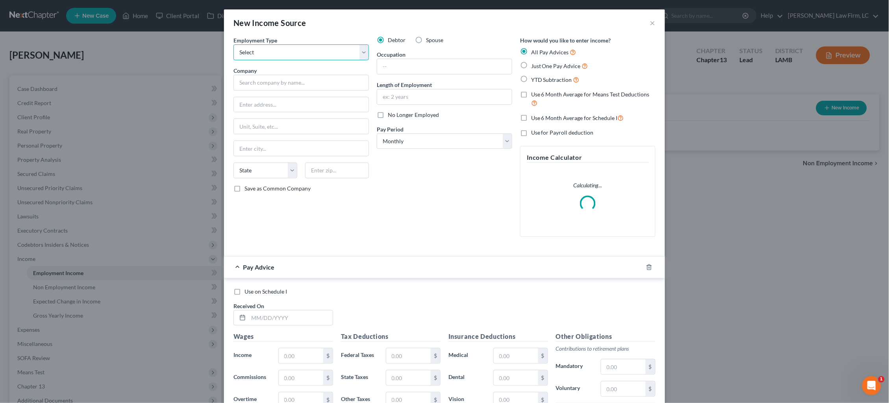
select select "0"
click at [292, 78] on input "text" at bounding box center [300, 83] width 135 height 16
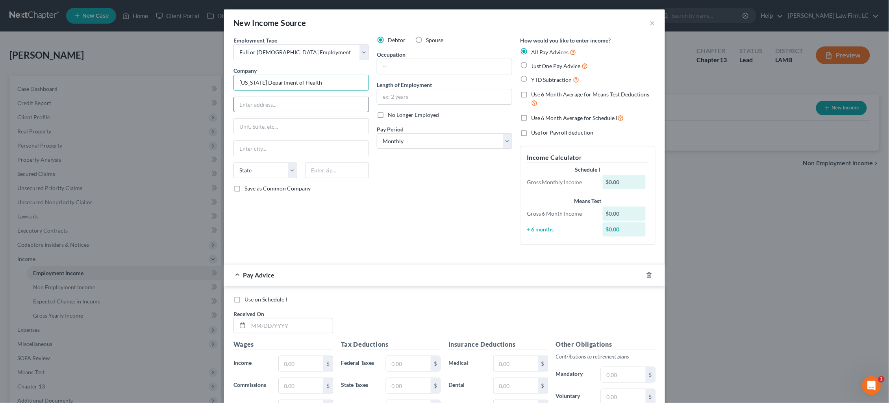
type input "Louisiana Department of Health"
type input "628 N. 4th St."
type input "Baton Rouge"
select select "19"
type input "70802"
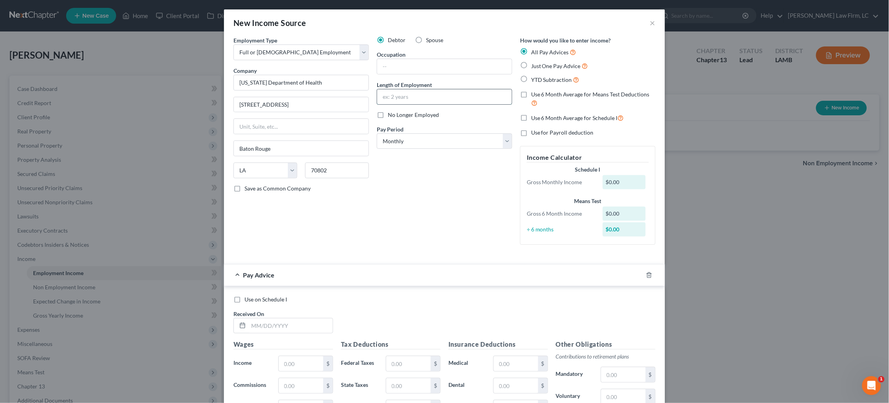
click at [443, 96] on input "text" at bounding box center [444, 96] width 135 height 15
type input "1 year"
click at [450, 64] on input "text" at bounding box center [444, 66] width 135 height 15
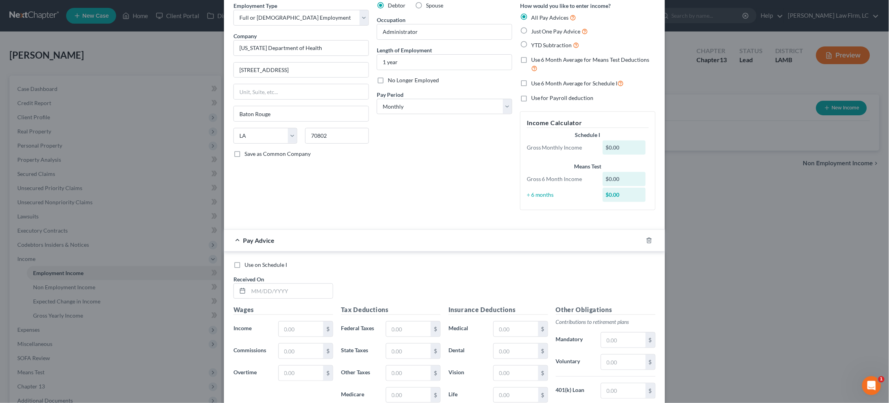
scroll to position [33, 0]
type input "Administrator"
click at [542, 31] on span "Just One Pay Advice" at bounding box center [556, 33] width 50 height 7
click at [539, 31] on input "Just One Pay Advice" at bounding box center [536, 30] width 5 height 5
radio input "true"
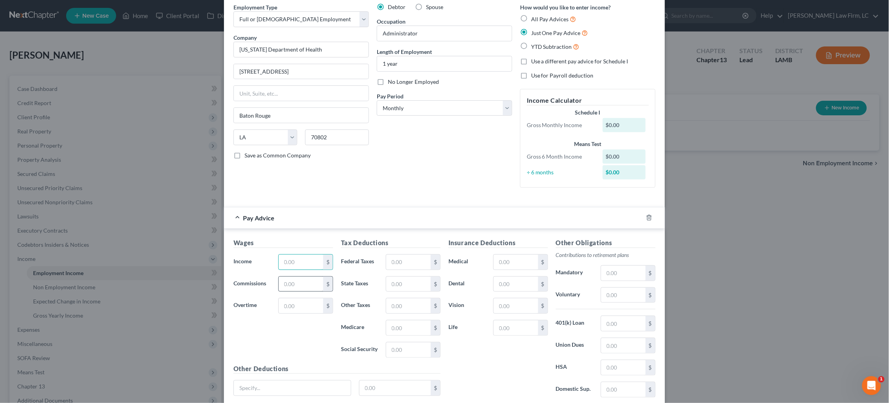
click at [295, 261] on div "Wages Income * $ Commissions $ Overtime $" at bounding box center [282, 301] width 107 height 126
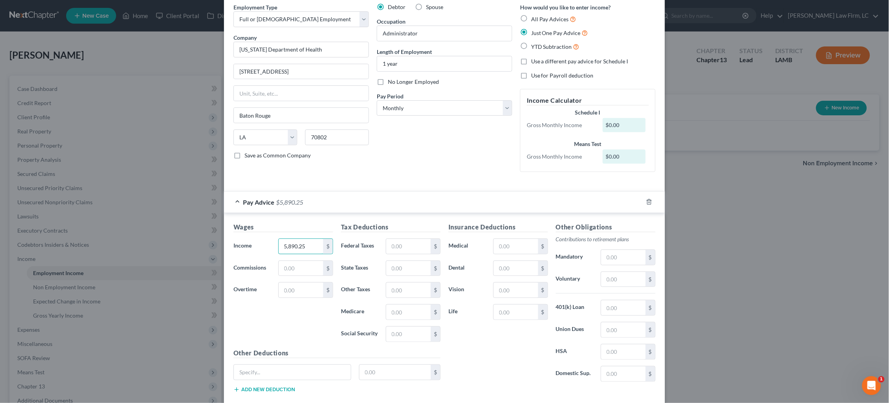
type input "5,890.25"
type input "2"
type input "523.11"
click at [520, 244] on input "text" at bounding box center [516, 246] width 44 height 15
click at [461, 245] on div "Medical 4.10 $" at bounding box center [497, 247] width 107 height 16
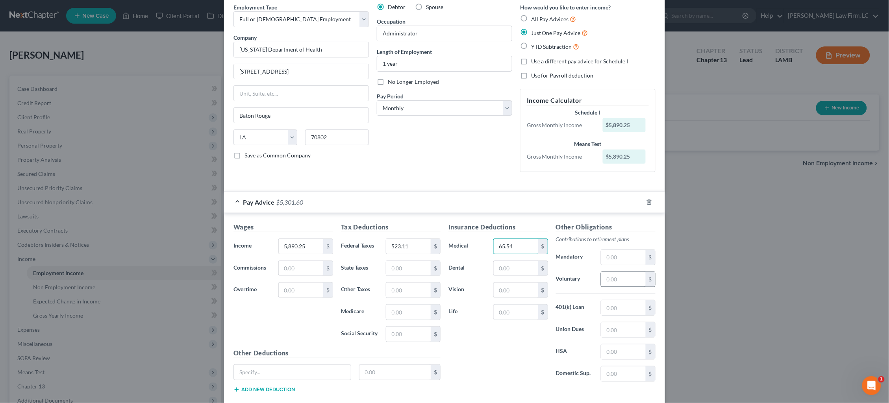
type input "65.54"
click at [621, 279] on input "text" at bounding box center [623, 279] width 44 height 15
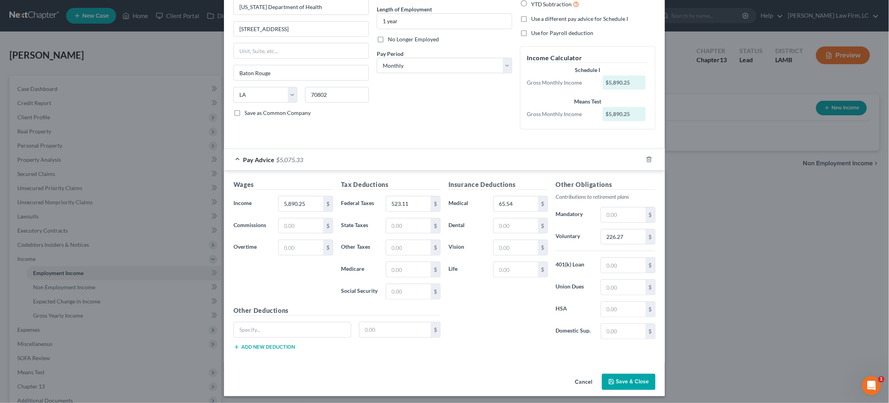
scroll to position [75, 0]
type input "226.27"
click at [629, 379] on button "Save & Close" at bounding box center [629, 382] width 54 height 17
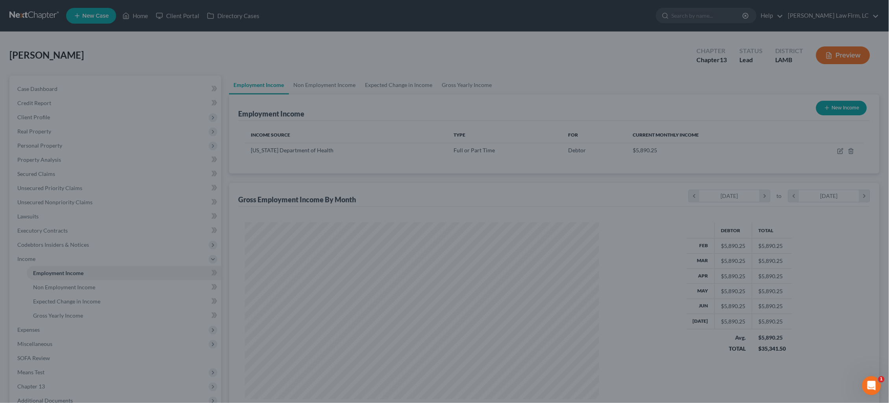
scroll to position [177, 370]
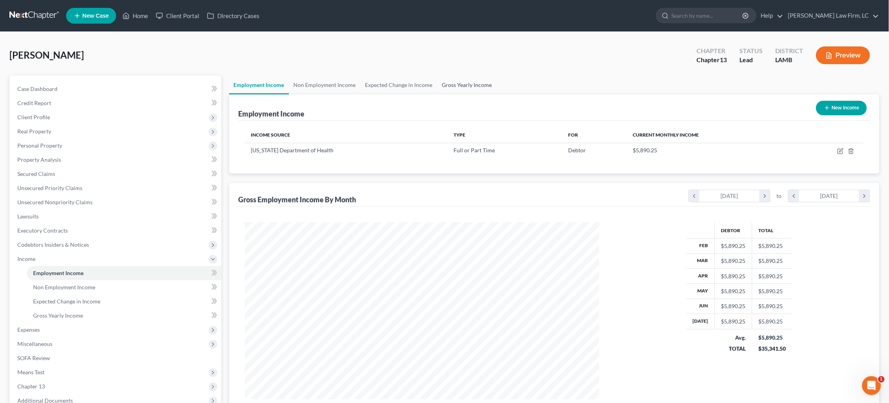
click at [464, 85] on link "Gross Yearly Income" at bounding box center [466, 85] width 59 height 19
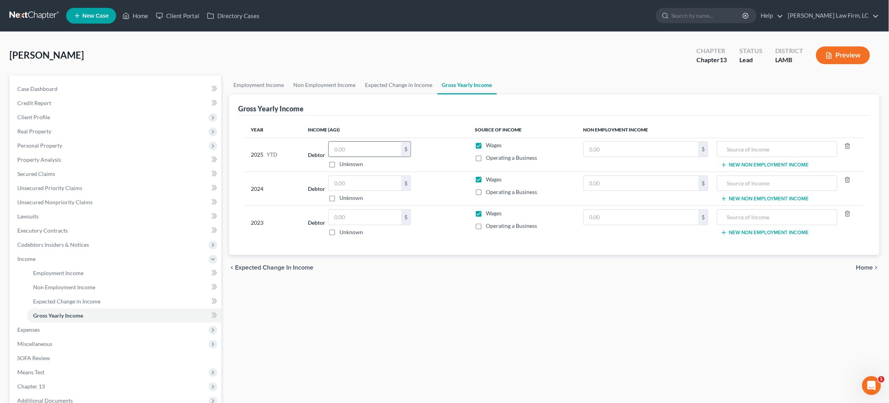
click at [355, 146] on input "text" at bounding box center [365, 149] width 72 height 15
type input "43,497.24"
click at [869, 270] on span "Home" at bounding box center [864, 268] width 17 height 6
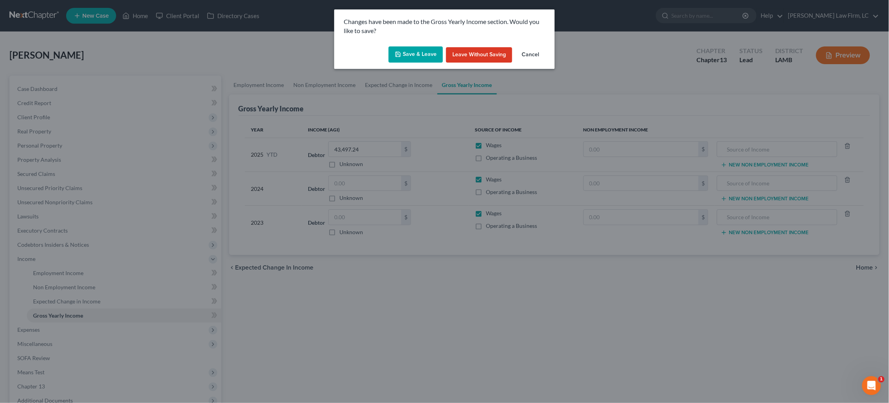
click at [424, 52] on button "Save & Leave" at bounding box center [416, 54] width 54 height 17
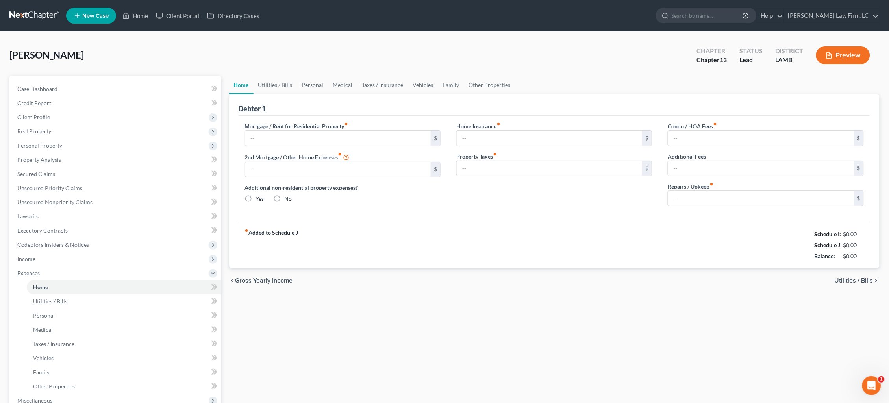
type input "0.00"
radio input "true"
type input "0.00"
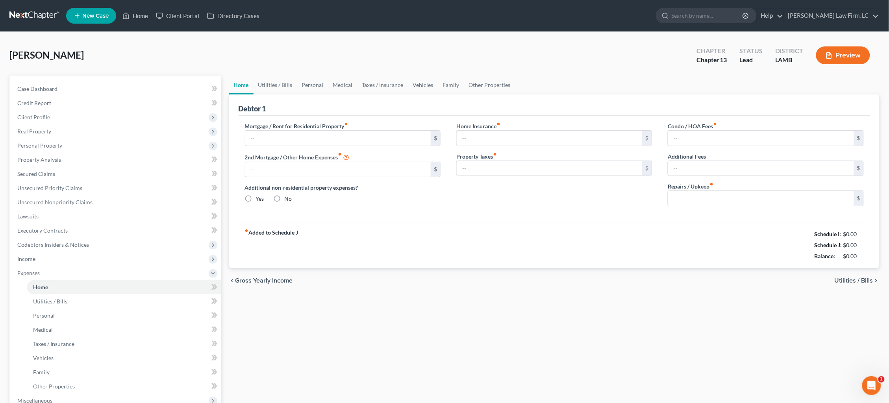
type input "0.00"
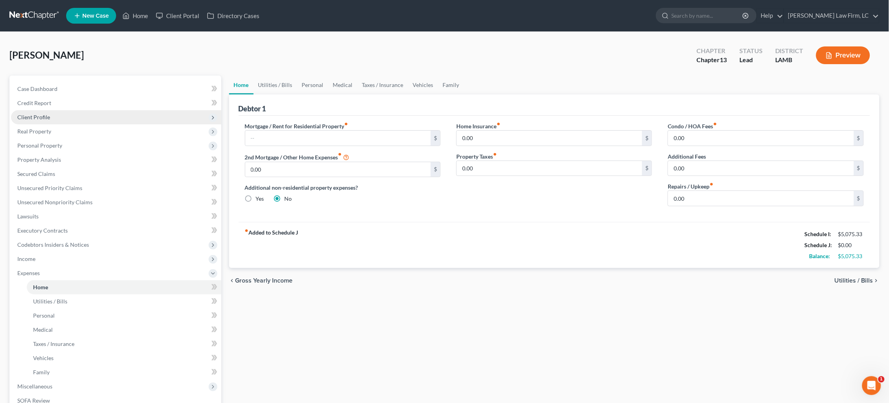
click at [75, 118] on span "Client Profile" at bounding box center [116, 117] width 210 height 14
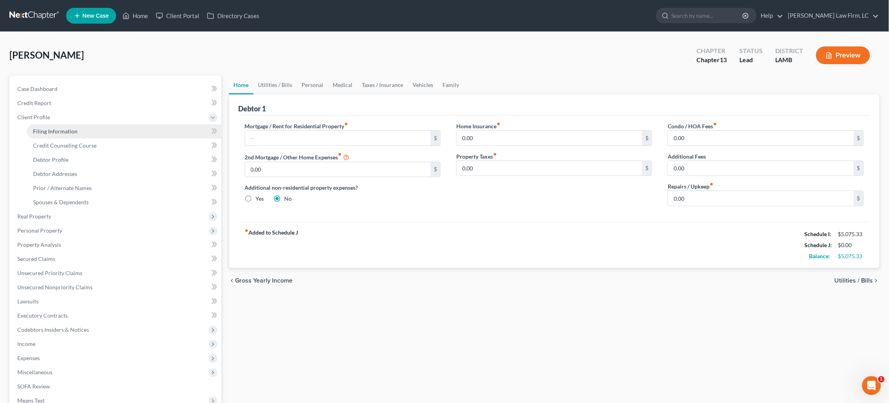
click at [82, 130] on link "Filing Information" at bounding box center [124, 131] width 194 height 14
select select "1"
select select "0"
select select "3"
select select "35"
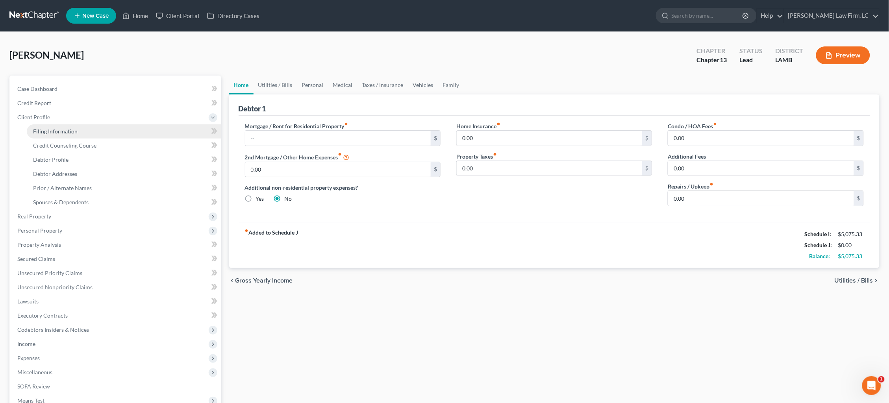
select select "0"
select select "19"
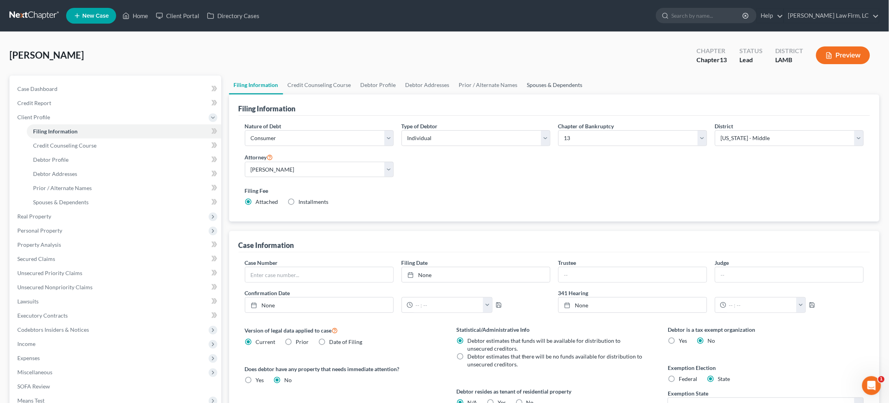
click at [557, 83] on link "Spouses & Dependents" at bounding box center [554, 85] width 65 height 19
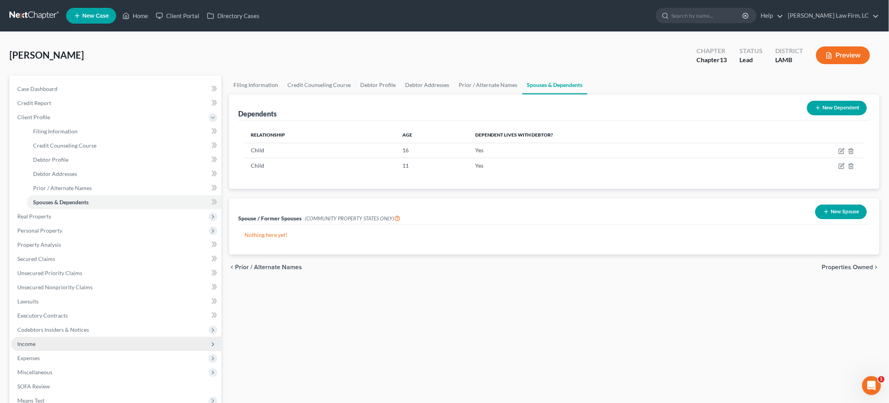
click at [54, 337] on span "Income" at bounding box center [116, 344] width 210 height 14
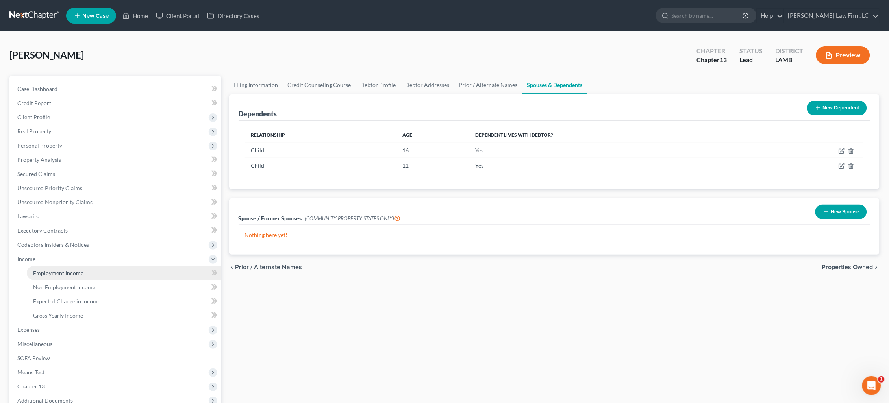
click at [78, 270] on span "Employment Income" at bounding box center [58, 273] width 50 height 7
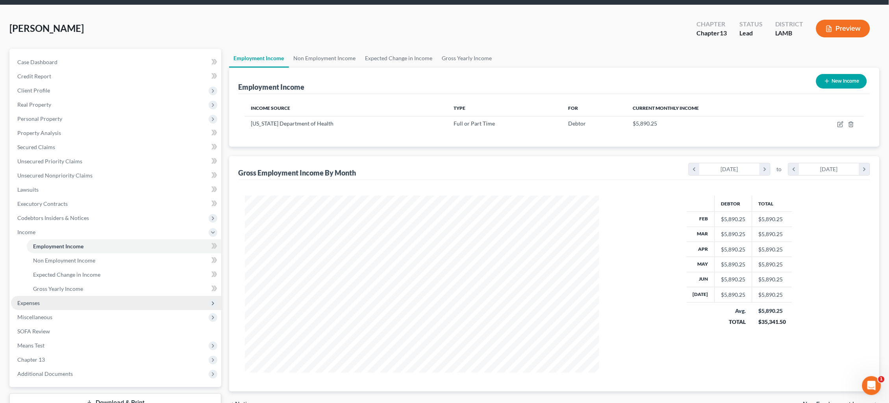
scroll to position [43, 0]
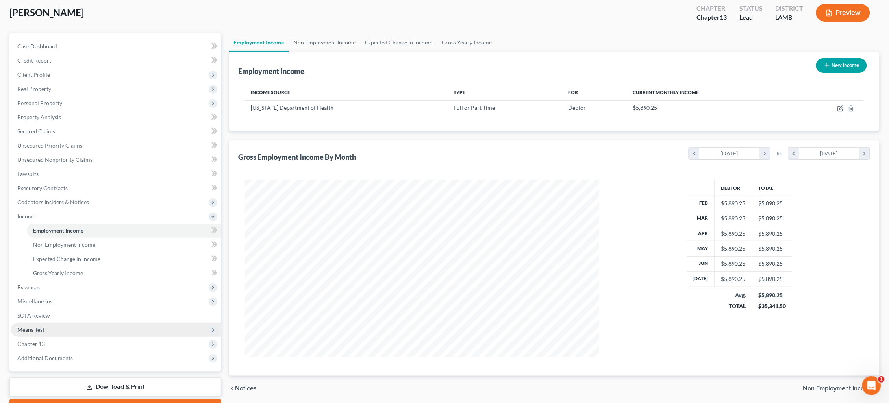
click at [81, 323] on span "Means Test" at bounding box center [116, 330] width 210 height 14
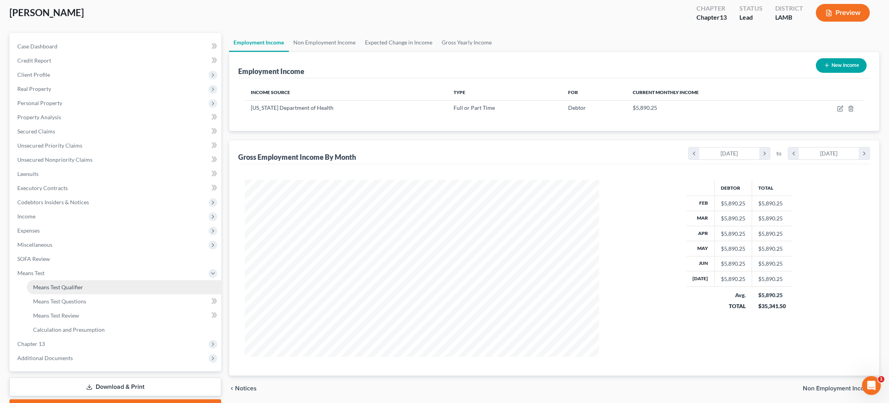
click at [89, 280] on link "Means Test Qualifier" at bounding box center [124, 287] width 194 height 14
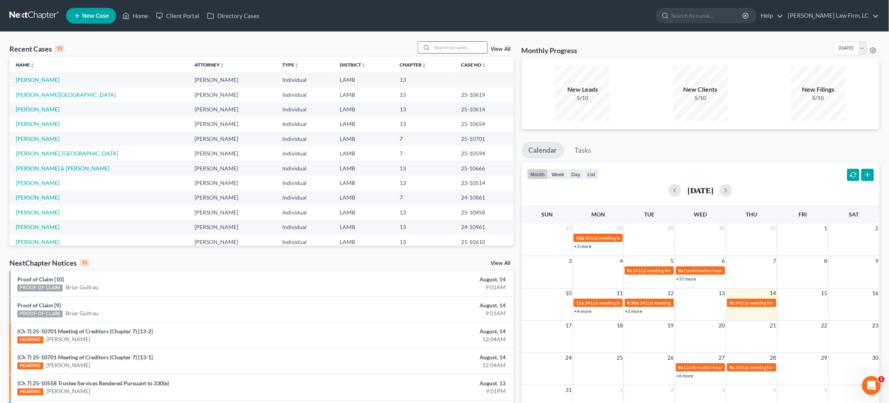
drag, startPoint x: 449, startPoint y: 39, endPoint x: 450, endPoint y: 45, distance: 6.3
click at [448, 41] on div "Recent Cases 15 View All Name unfold_more expand_more expand_less Attorney unfo…" at bounding box center [444, 292] width 889 height 520
click at [450, 45] on input "search" at bounding box center [459, 47] width 55 height 11
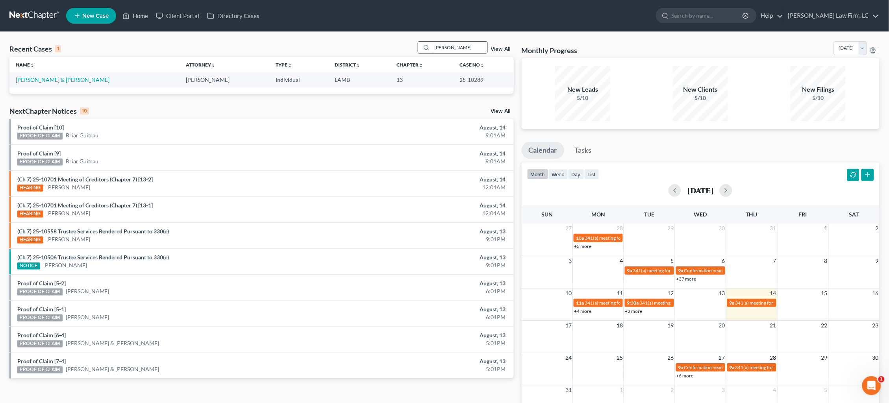
type input "[PERSON_NAME]"
drag, startPoint x: 450, startPoint y: 42, endPoint x: 40, endPoint y: 76, distance: 410.7
click at [41, 76] on link "[PERSON_NAME] & [PERSON_NAME]" at bounding box center [63, 79] width 94 height 7
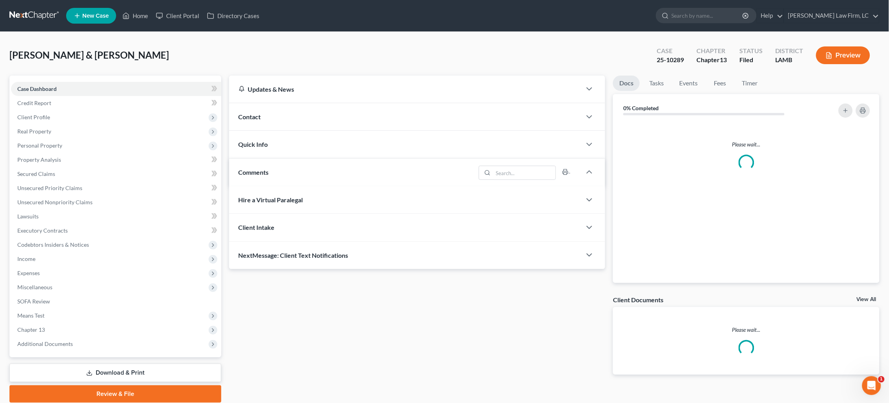
click at [42, 78] on div "Case Dashboard Payments Invoices Payments Payments Credit Report Client Profile…" at bounding box center [115, 217] width 212 height 282
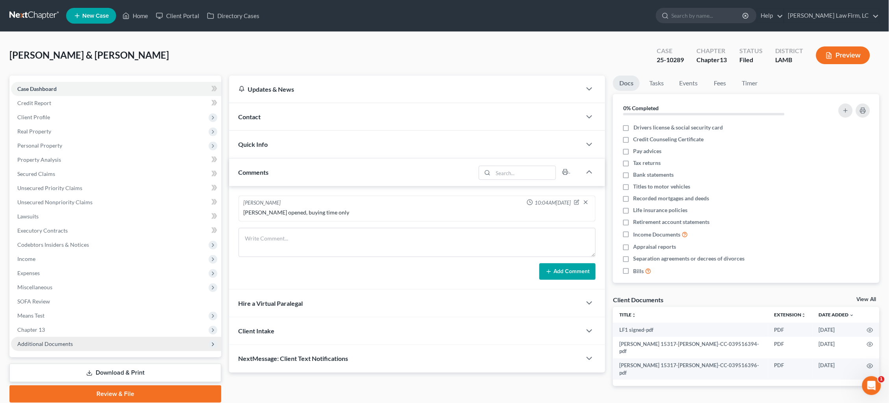
click at [68, 341] on span "Additional Documents" at bounding box center [116, 344] width 210 height 14
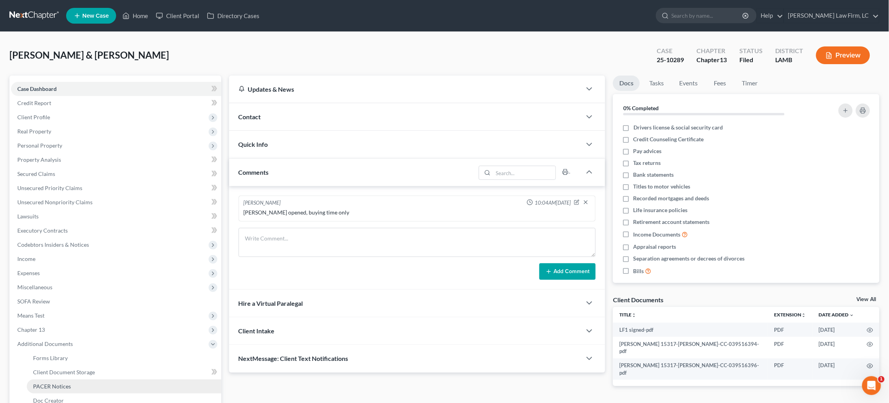
click at [78, 379] on link "PACER Notices" at bounding box center [124, 386] width 194 height 14
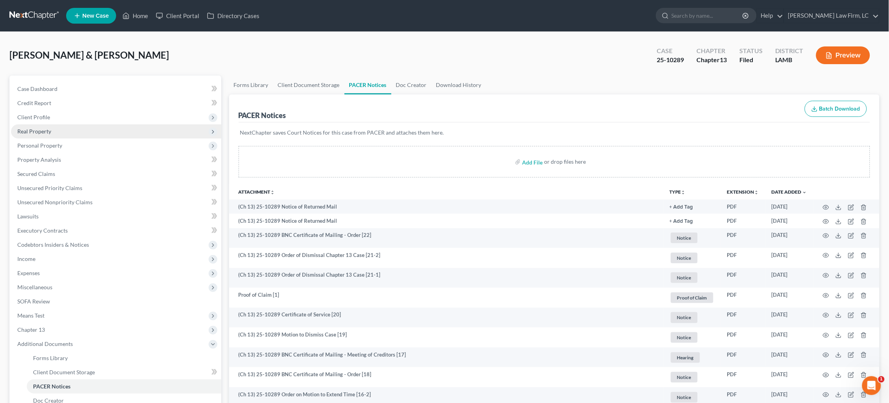
click at [61, 124] on span "Real Property" at bounding box center [116, 131] width 210 height 14
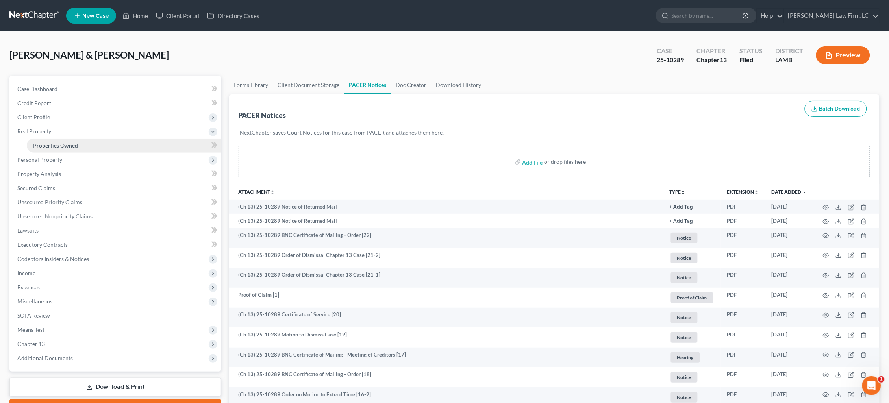
click at [66, 144] on span "Properties Owned" at bounding box center [55, 145] width 45 height 7
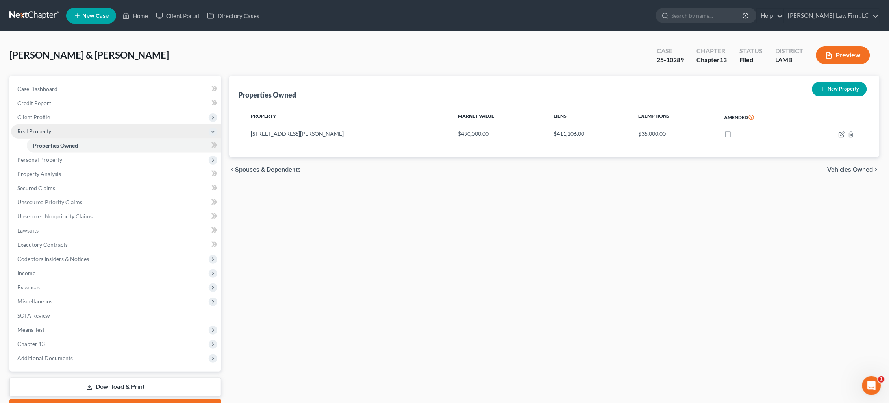
click at [54, 126] on span "Real Property" at bounding box center [116, 131] width 210 height 14
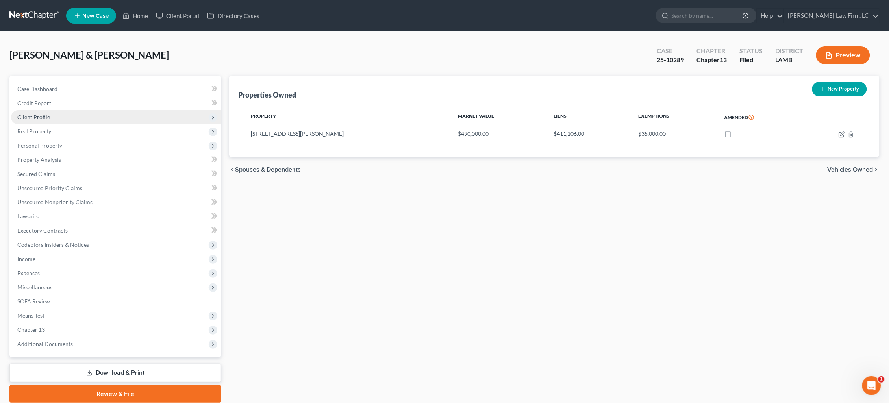
click at [52, 116] on span "Client Profile" at bounding box center [116, 117] width 210 height 14
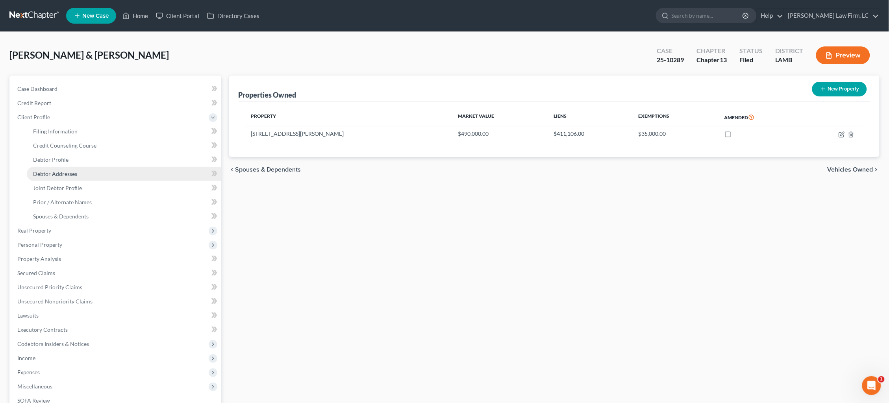
click at [57, 170] on span "Debtor Addresses" at bounding box center [55, 173] width 44 height 7
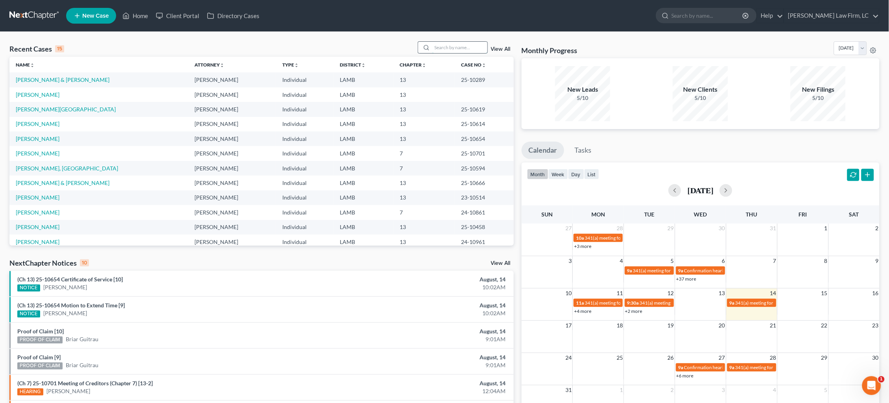
click at [477, 49] on input "search" at bounding box center [459, 47] width 55 height 11
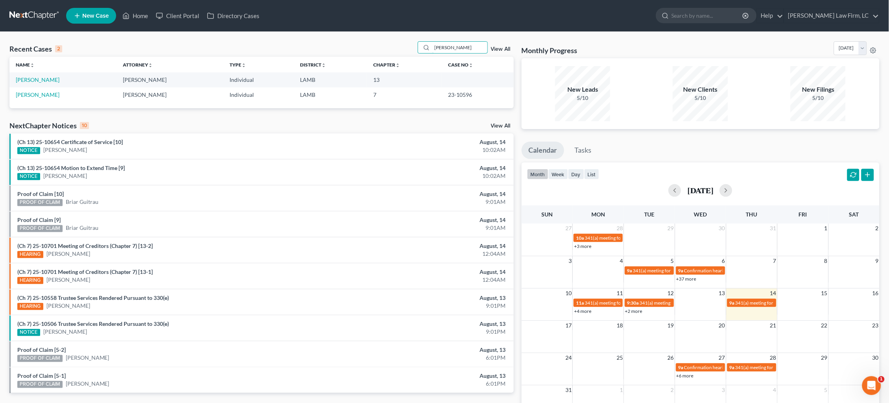
type input "[PERSON_NAME]"
drag, startPoint x: 330, startPoint y: 72, endPoint x: 37, endPoint y: 95, distance: 293.8
click at [37, 95] on link "[PERSON_NAME]" at bounding box center [38, 94] width 44 height 7
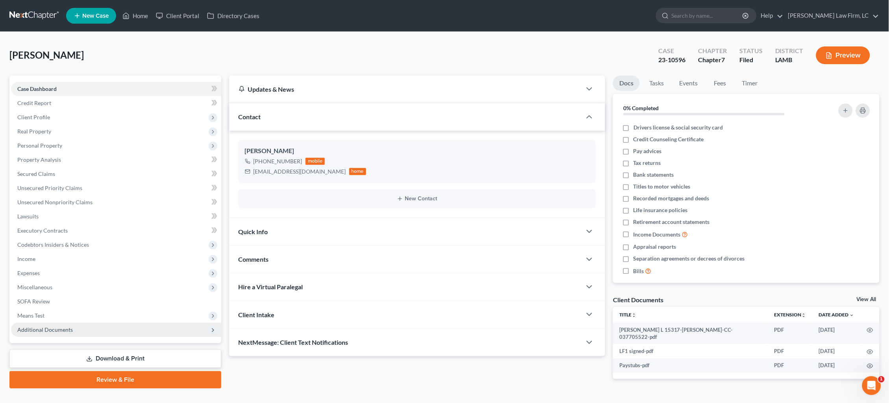
click at [108, 323] on span "Additional Documents" at bounding box center [116, 330] width 210 height 14
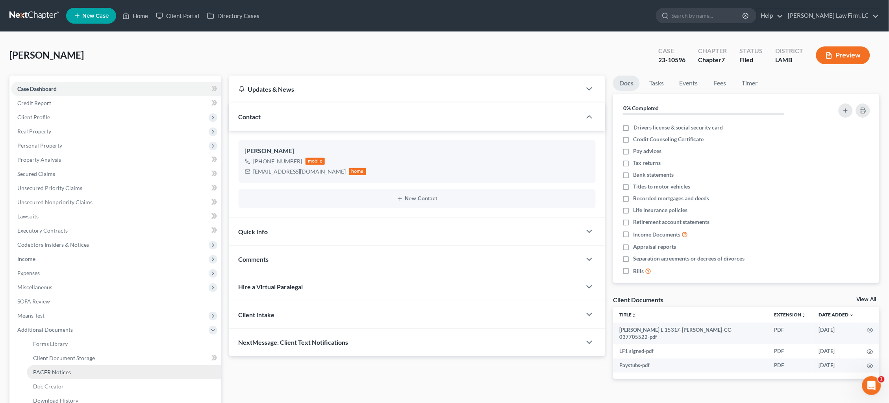
click at [91, 365] on link "PACER Notices" at bounding box center [124, 372] width 194 height 14
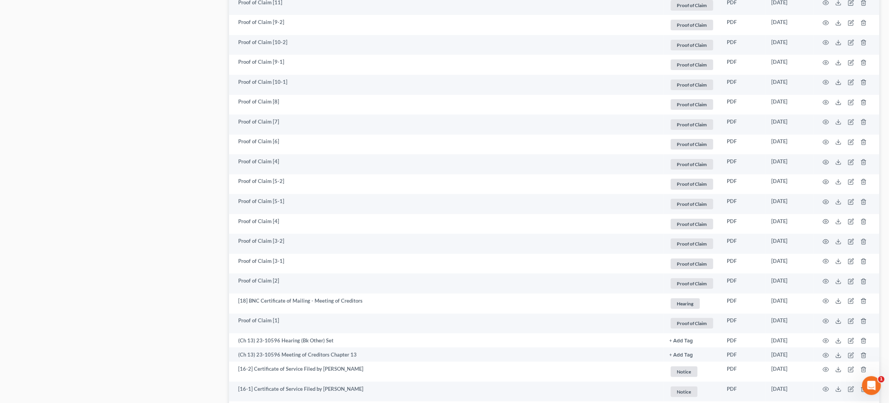
scroll to position [1012, 0]
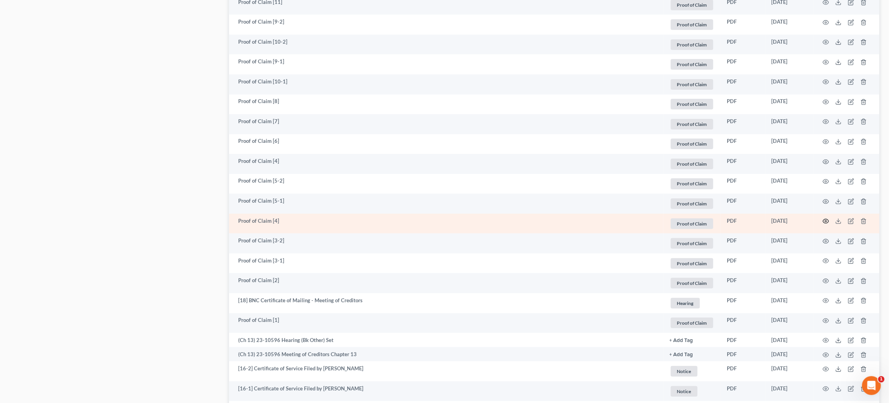
click at [825, 218] on icon "button" at bounding box center [826, 221] width 6 height 6
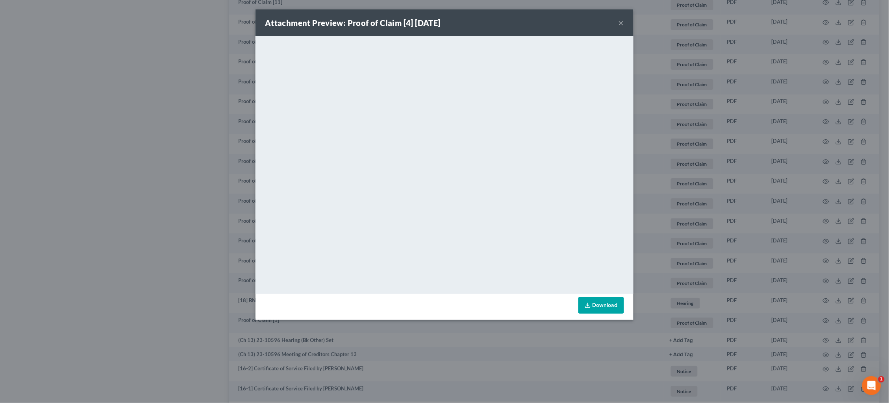
click at [825, 210] on div "Attachment Preview: Proof of Claim [4] [DATE] × <object ng-attr-data='[URL][DOM…" at bounding box center [444, 201] width 889 height 403
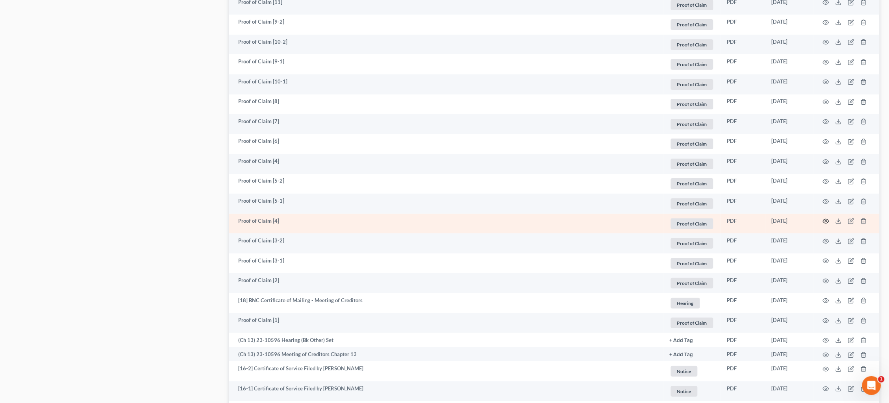
click at [829, 214] on td at bounding box center [846, 224] width 66 height 20
click at [827, 218] on icon "button" at bounding box center [826, 221] width 6 height 6
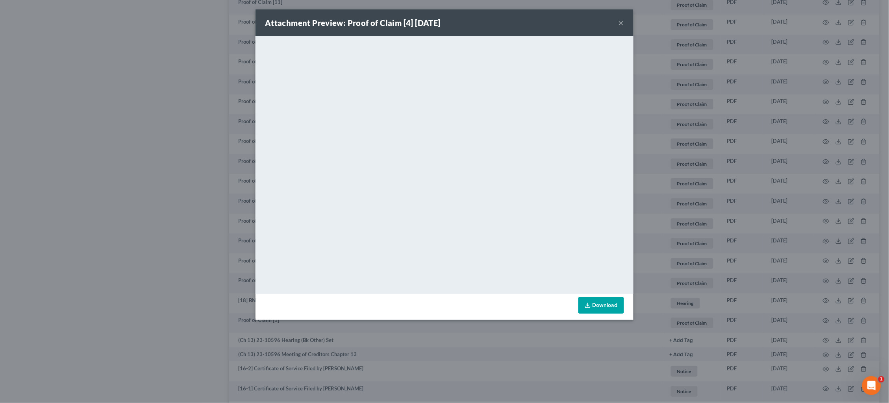
click at [620, 24] on button "×" at bounding box center [621, 22] width 6 height 9
drag, startPoint x: 620, startPoint y: 24, endPoint x: 594, endPoint y: 24, distance: 25.2
click at [620, 24] on div "Attachment Preview: Proof of Claim [4] [DATE] ×" at bounding box center [444, 22] width 378 height 27
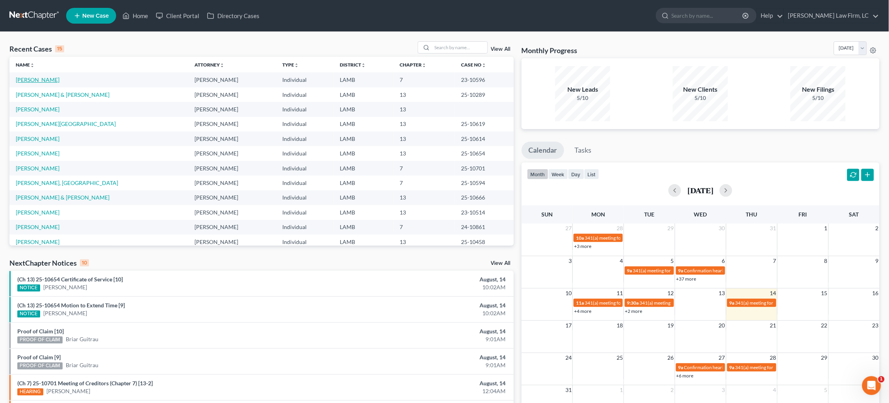
click at [48, 81] on link "[PERSON_NAME]" at bounding box center [38, 79] width 44 height 7
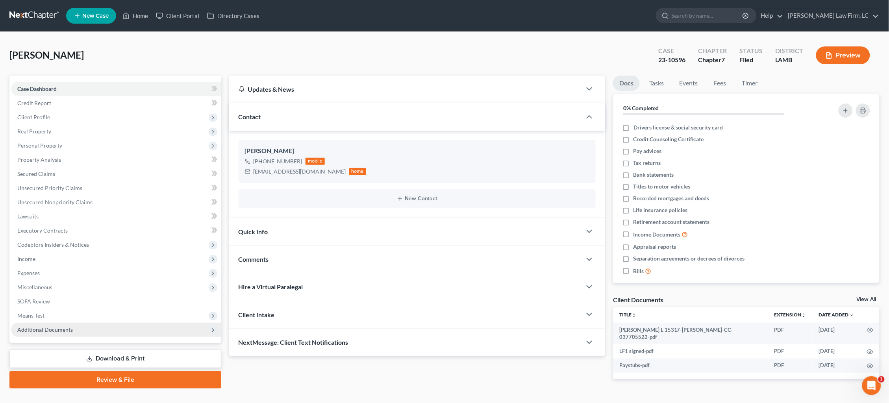
click at [97, 328] on div "Case Dashboard Payments Invoices Payments Payments Credit Report Client Profile…" at bounding box center [115, 210] width 212 height 268
click at [97, 324] on span "Additional Documents" at bounding box center [116, 330] width 210 height 14
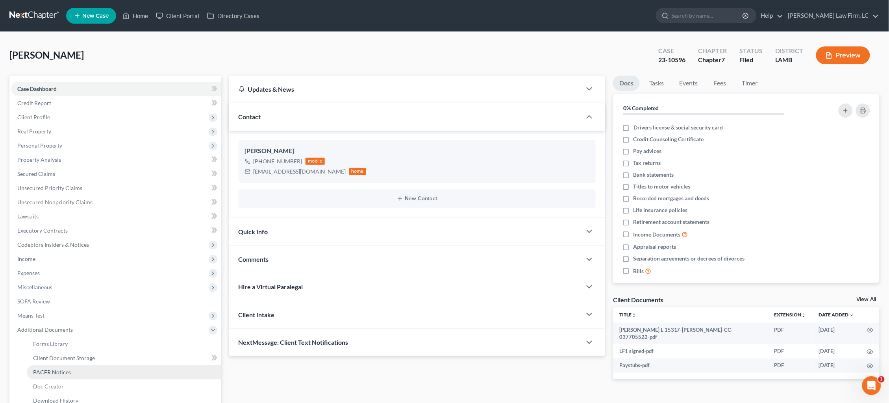
drag, startPoint x: 87, startPoint y: 361, endPoint x: 92, endPoint y: 361, distance: 4.7
click at [87, 365] on link "PACER Notices" at bounding box center [124, 372] width 194 height 14
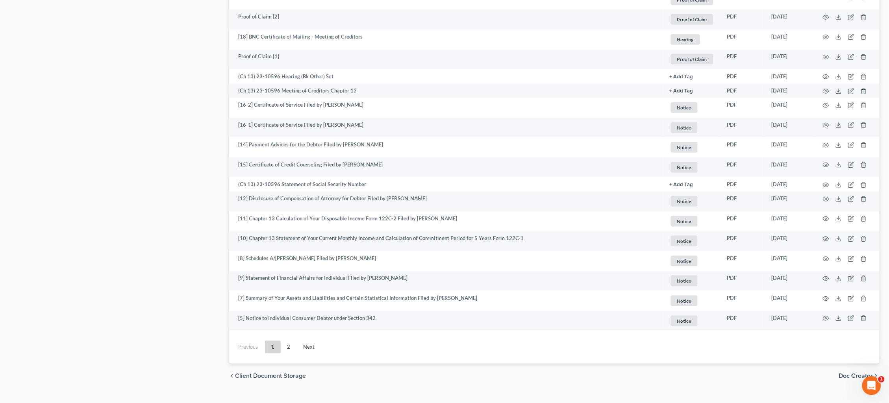
scroll to position [1275, 0]
click at [282, 341] on link "2" at bounding box center [289, 347] width 16 height 13
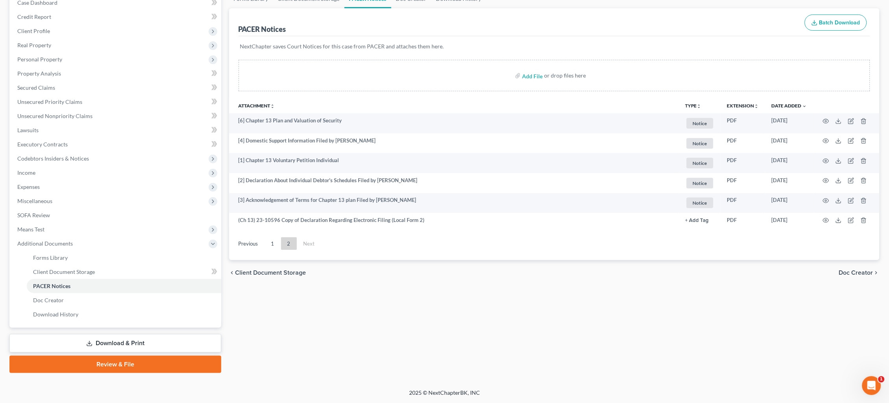
scroll to position [74, 0]
